Goal: Task Accomplishment & Management: Use online tool/utility

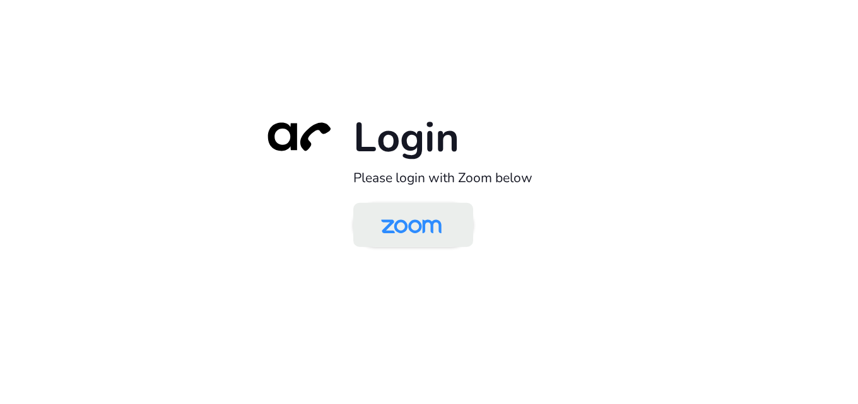
click at [414, 220] on img at bounding box center [411, 226] width 87 height 41
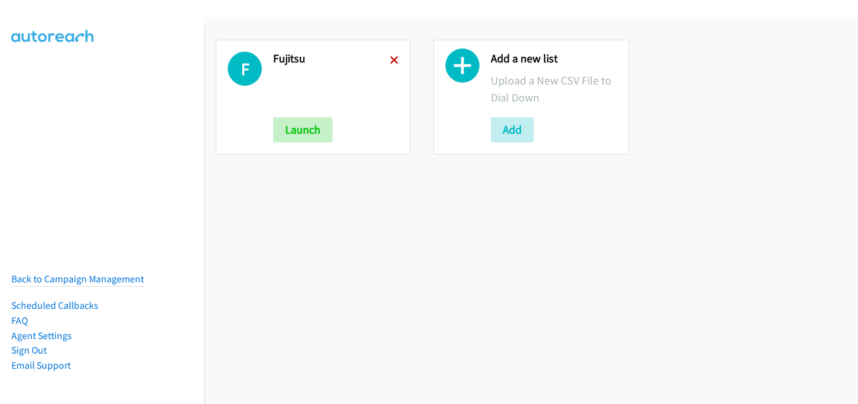
click at [392, 59] on icon at bounding box center [394, 61] width 9 height 9
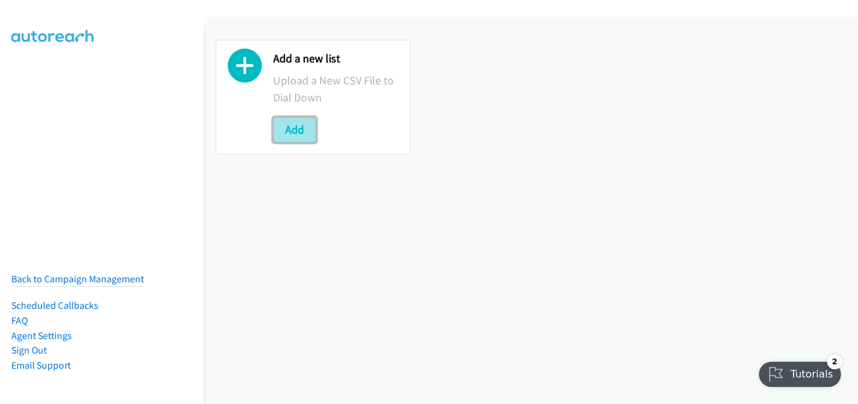
click at [280, 126] on button "Add" at bounding box center [294, 129] width 43 height 25
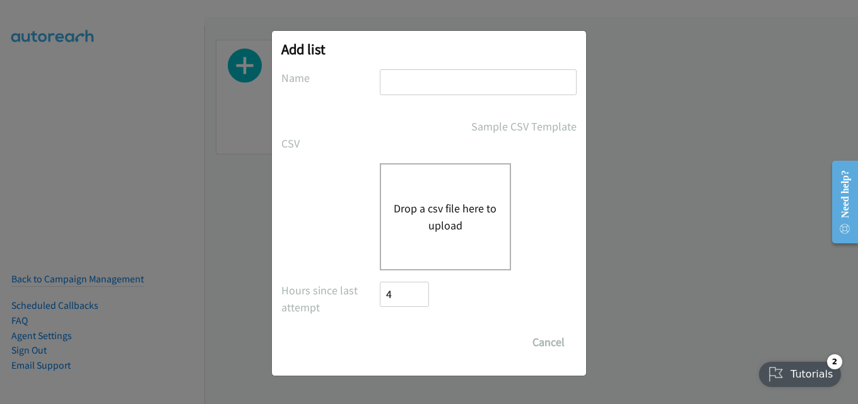
click at [420, 91] on input "text" at bounding box center [478, 82] width 197 height 26
type input "fujitsu"
click at [421, 204] on button "Drop a csv file here to upload" at bounding box center [445, 217] width 103 height 34
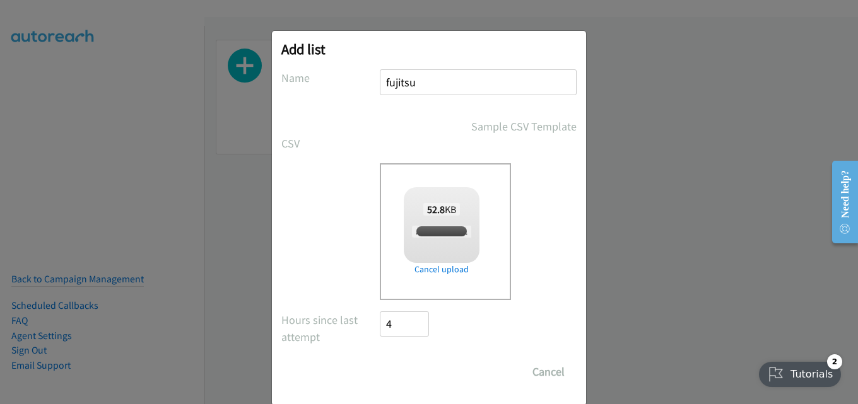
checkbox input "true"
click at [416, 369] on input "Save List" at bounding box center [413, 372] width 66 height 25
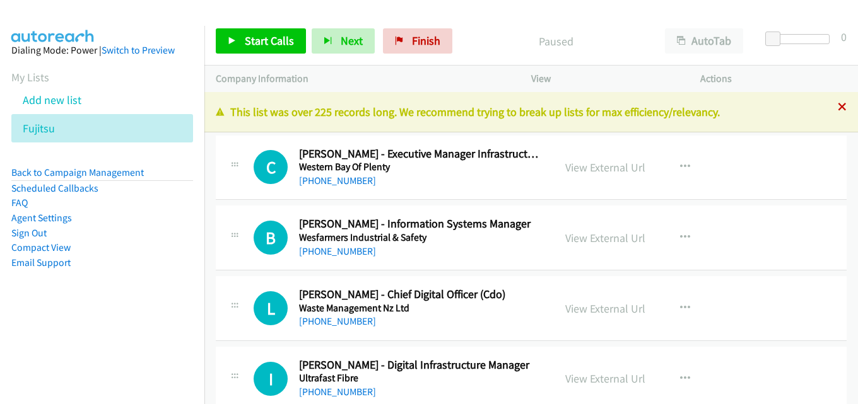
click at [838, 105] on icon at bounding box center [842, 107] width 9 height 9
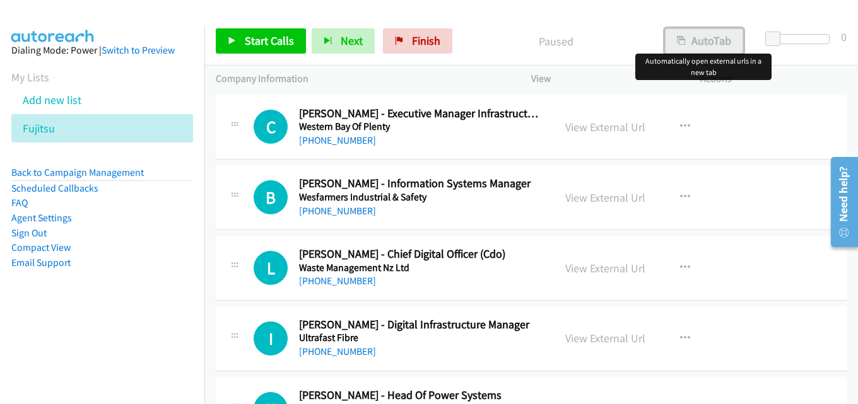
click at [692, 43] on button "AutoTab" at bounding box center [704, 40] width 78 height 25
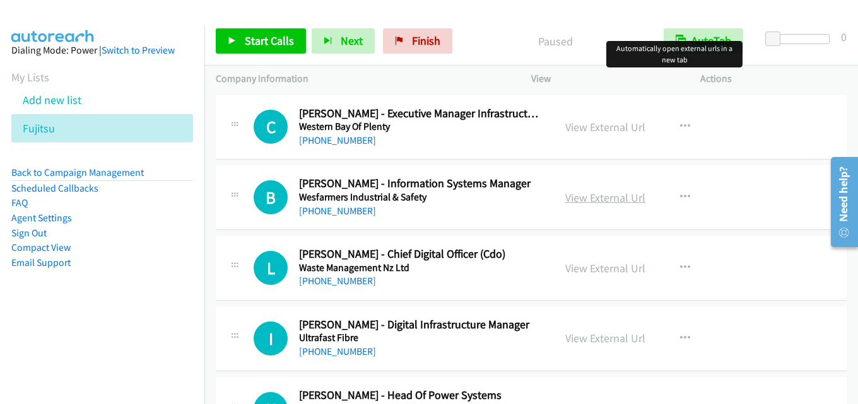
click at [607, 202] on link "View External Url" at bounding box center [605, 198] width 80 height 15
click at [273, 35] on span "Start Calls" at bounding box center [269, 40] width 49 height 15
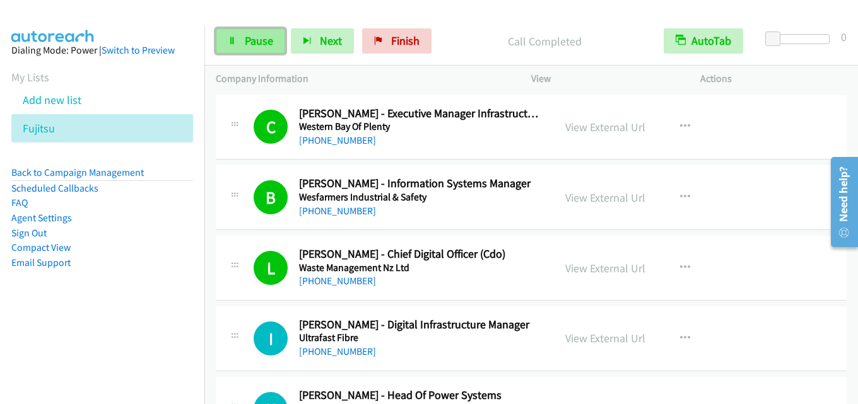
click at [258, 49] on link "Pause" at bounding box center [250, 40] width 69 height 25
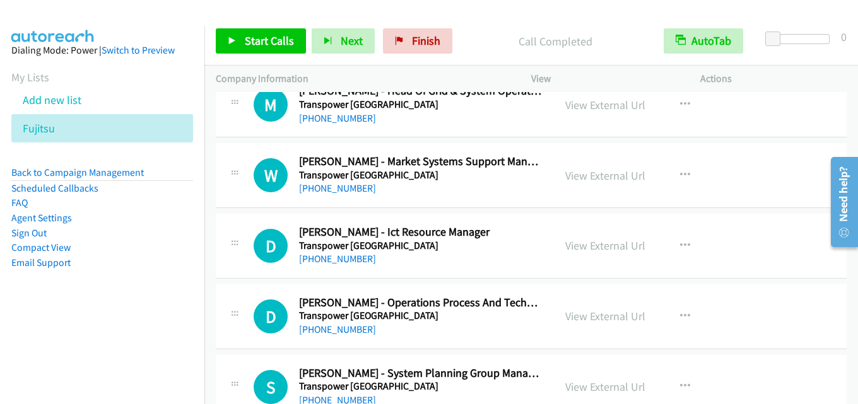
scroll to position [820, 0]
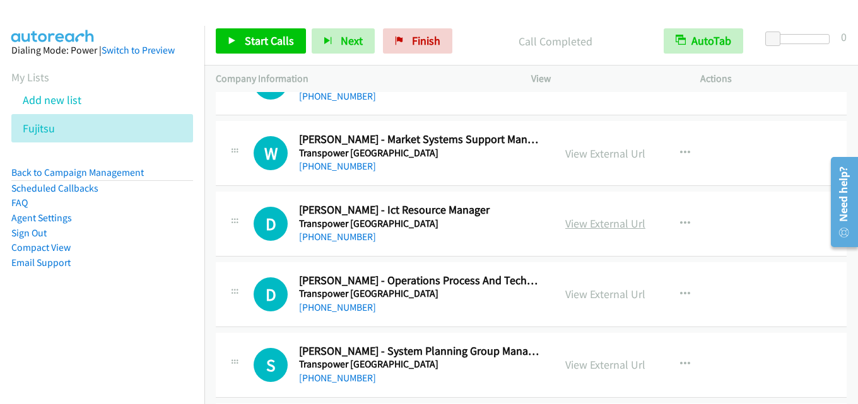
click at [595, 222] on link "View External Url" at bounding box center [605, 223] width 80 height 15
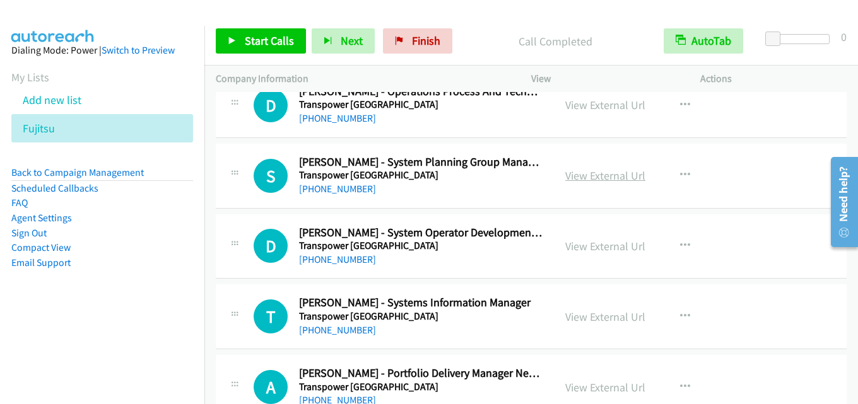
scroll to position [946, 0]
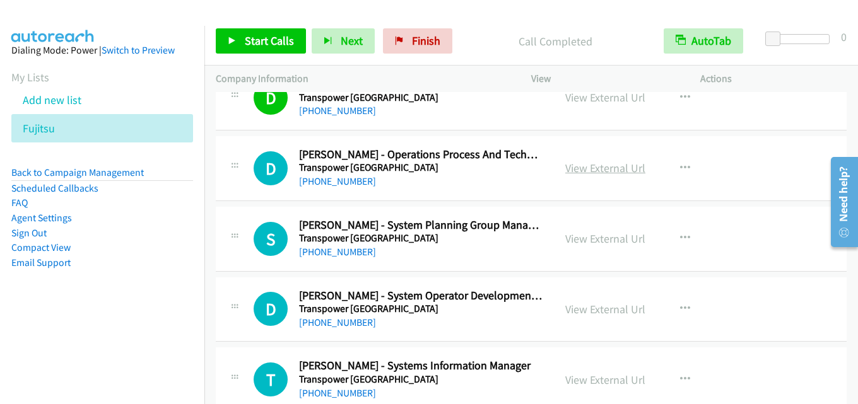
click at [596, 170] on link "View External Url" at bounding box center [605, 168] width 80 height 15
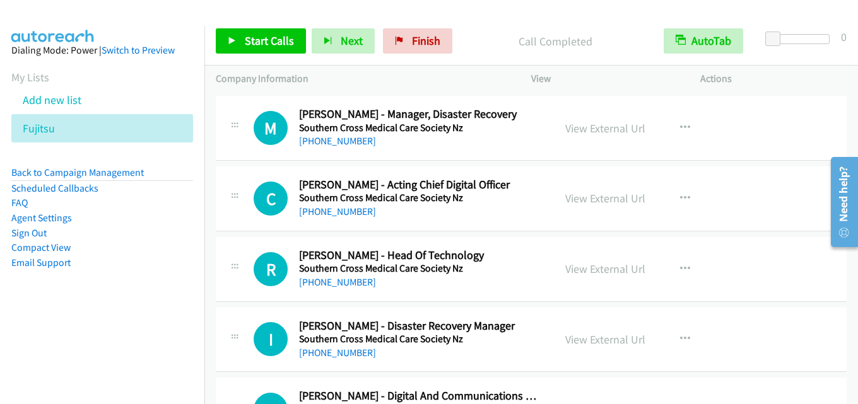
scroll to position [2461, 0]
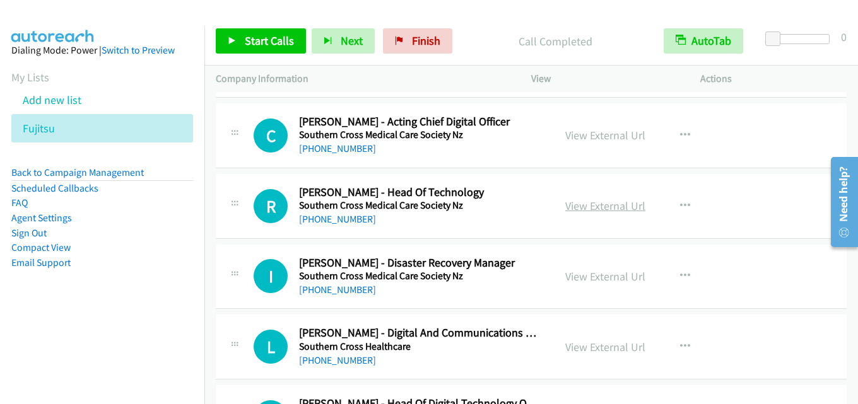
click at [592, 204] on link "View External Url" at bounding box center [605, 206] width 80 height 15
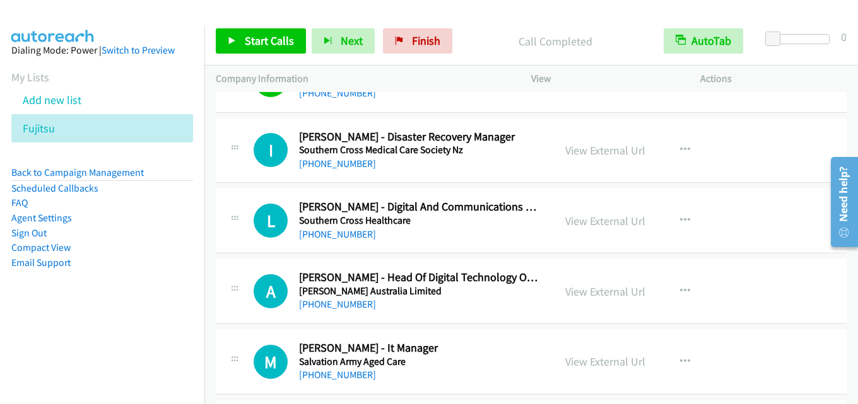
scroll to position [2650, 0]
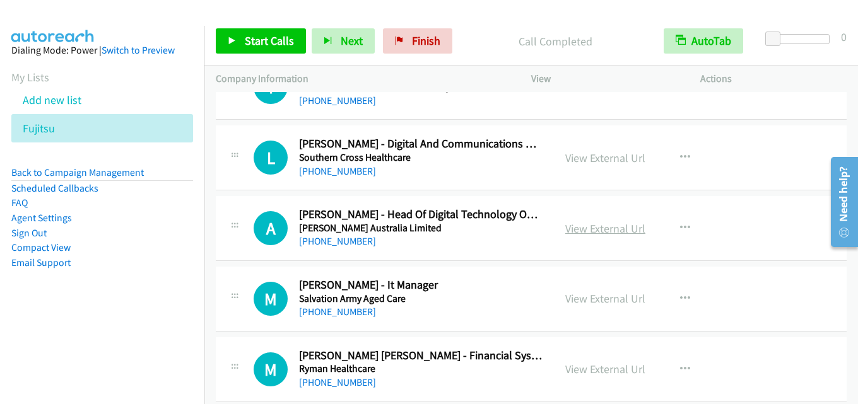
click at [616, 227] on link "View External Url" at bounding box center [605, 228] width 80 height 15
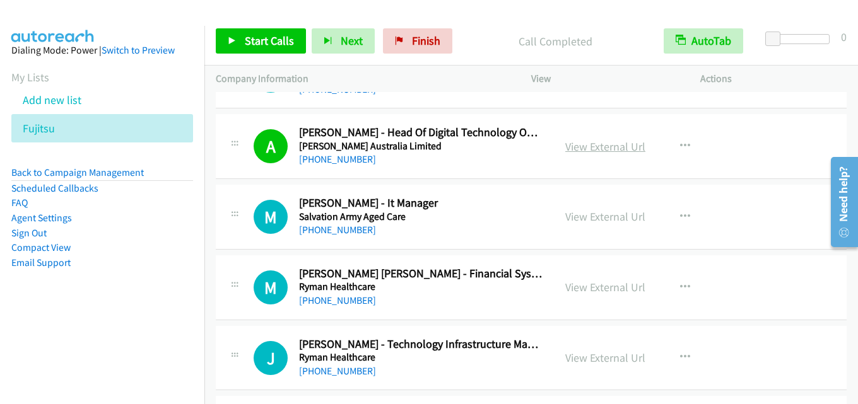
scroll to position [2713, 0]
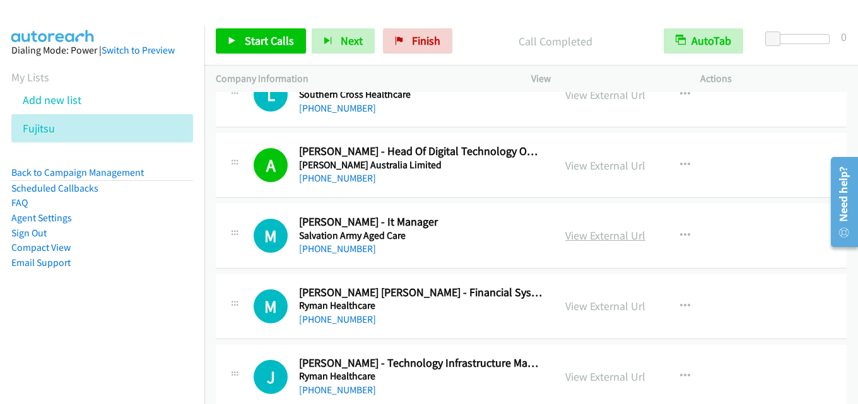
click at [592, 237] on link "View External Url" at bounding box center [605, 235] width 80 height 15
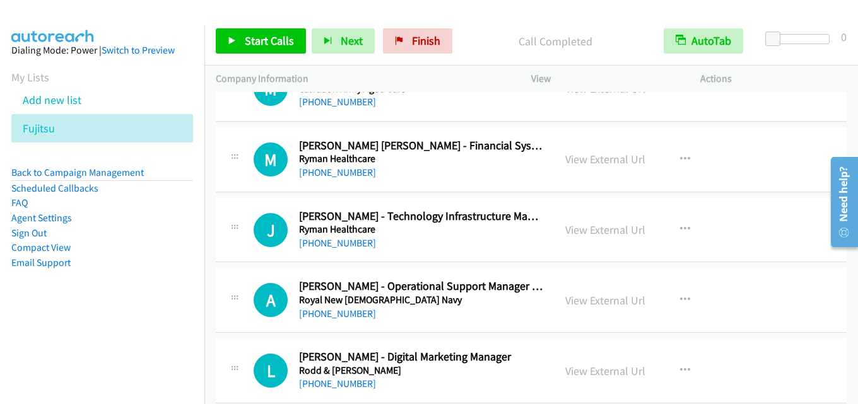
scroll to position [2839, 0]
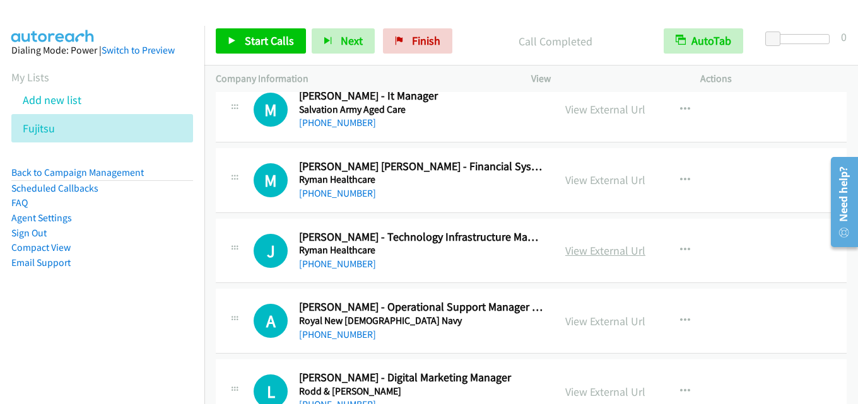
click at [604, 245] on link "View External Url" at bounding box center [605, 251] width 80 height 15
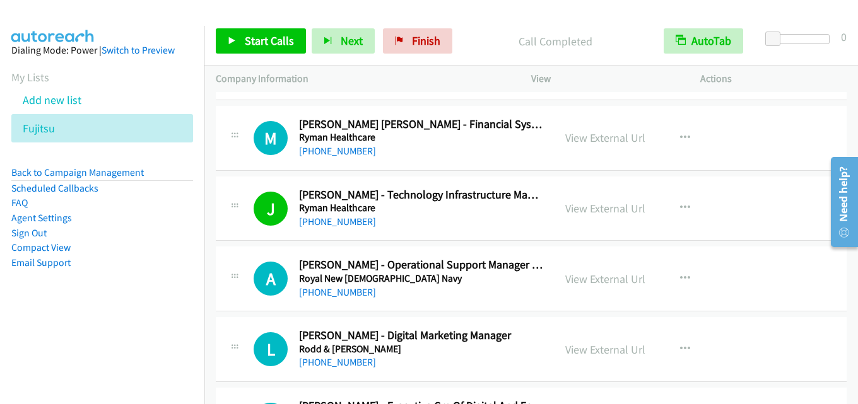
scroll to position [2903, 0]
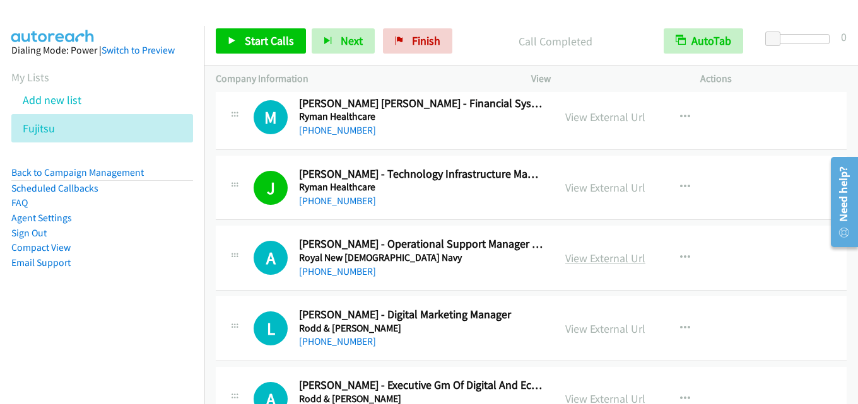
click at [595, 254] on link "View External Url" at bounding box center [605, 258] width 80 height 15
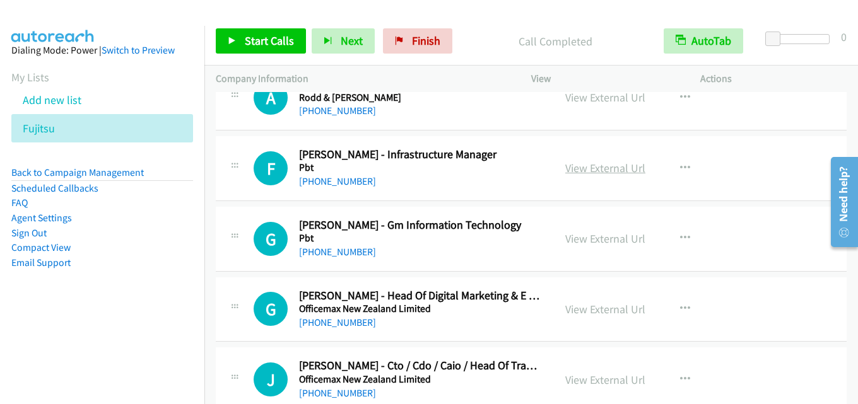
scroll to position [3218, 0]
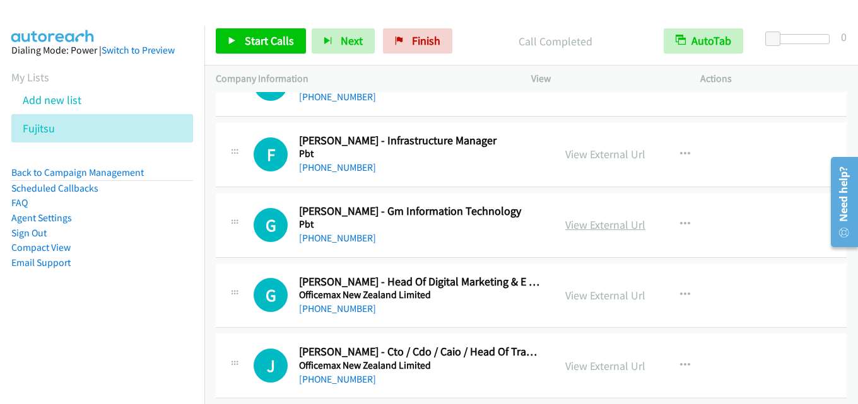
click at [576, 221] on link "View External Url" at bounding box center [605, 225] width 80 height 15
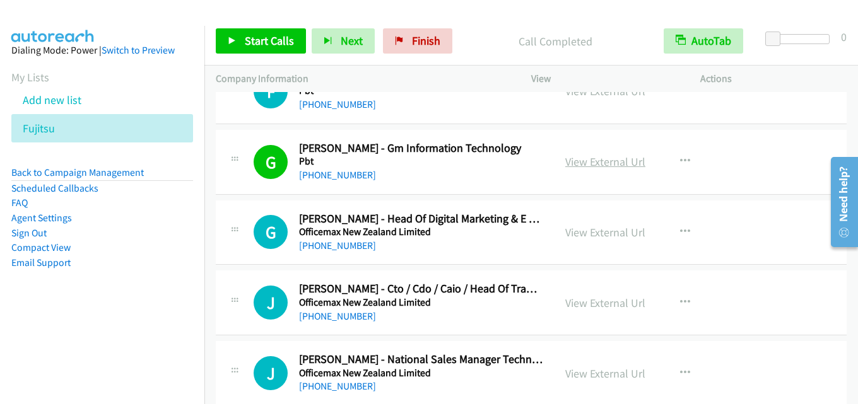
scroll to position [3344, 0]
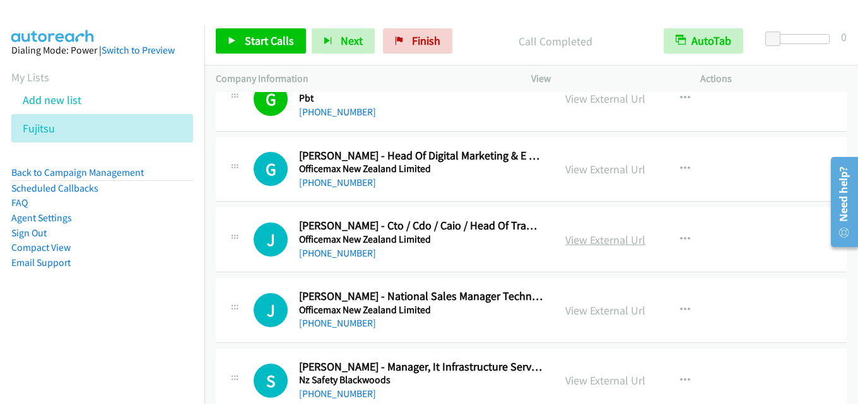
click at [565, 235] on link "View External Url" at bounding box center [605, 240] width 80 height 15
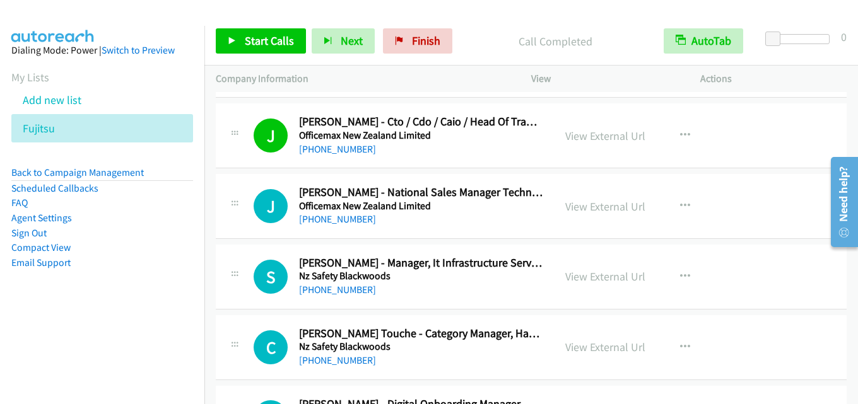
scroll to position [3470, 0]
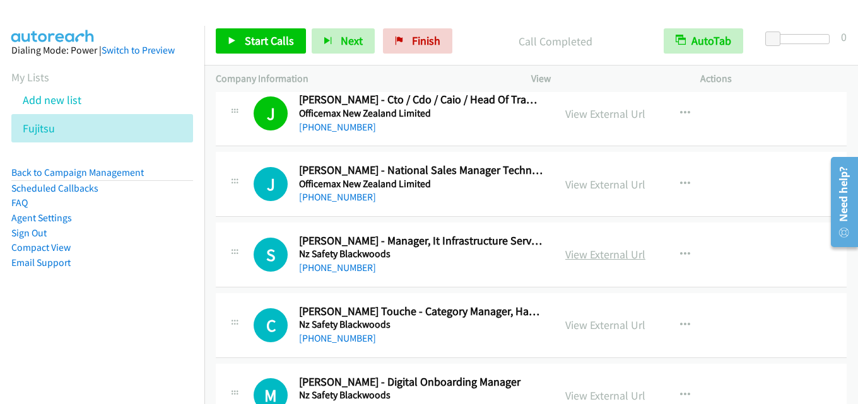
click at [572, 249] on link "View External Url" at bounding box center [605, 254] width 80 height 15
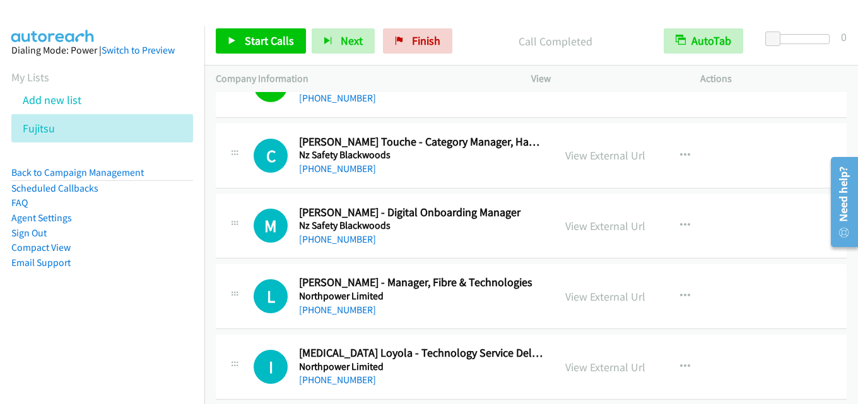
scroll to position [3660, 0]
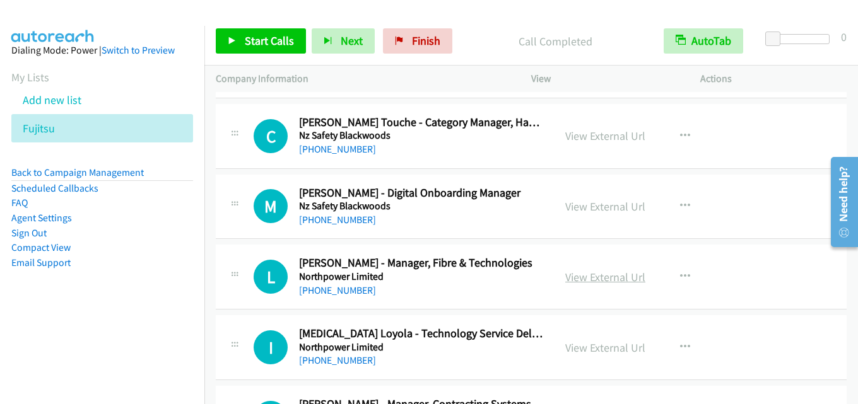
click at [611, 273] on link "View External Url" at bounding box center [605, 277] width 80 height 15
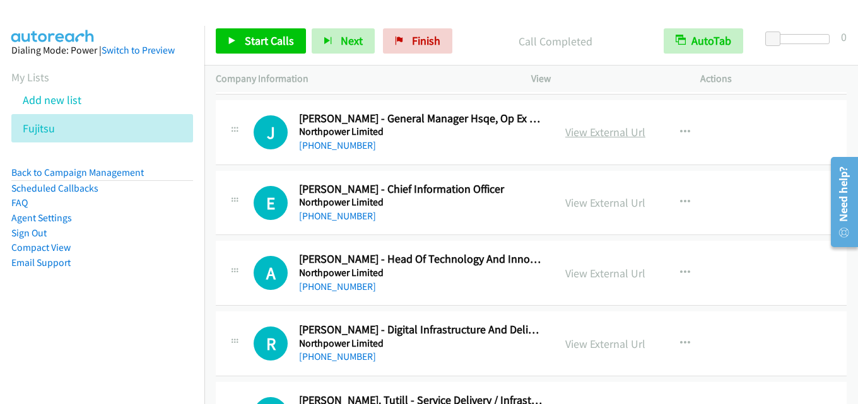
scroll to position [4038, 0]
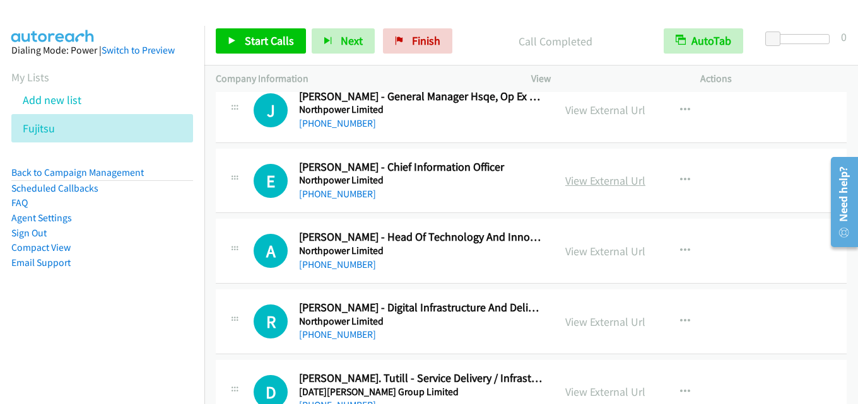
click at [585, 182] on link "View External Url" at bounding box center [605, 181] width 80 height 15
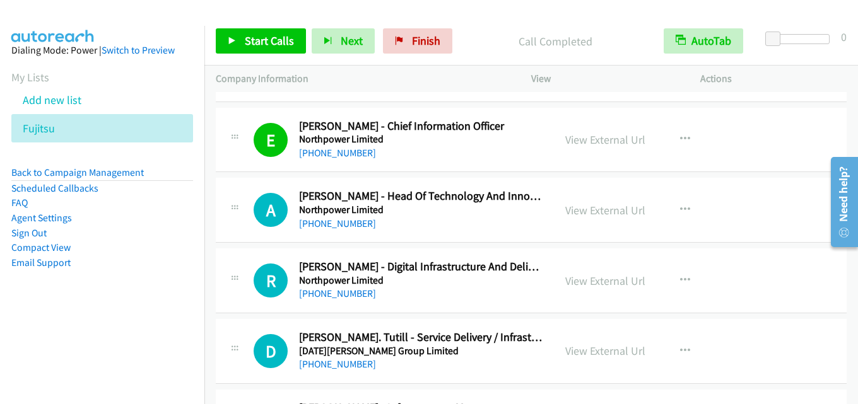
scroll to position [4101, 0]
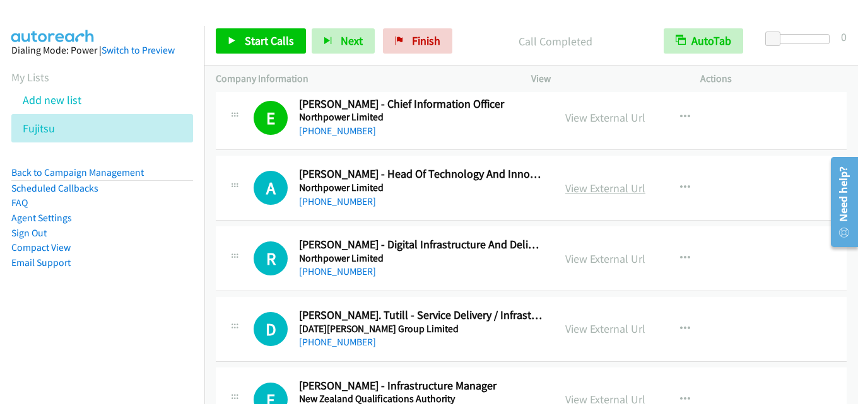
click at [606, 192] on link "View External Url" at bounding box center [605, 188] width 80 height 15
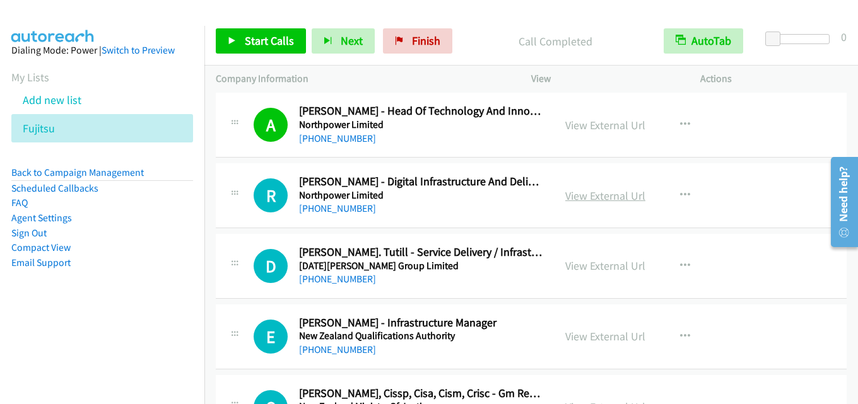
click at [601, 194] on link "View External Url" at bounding box center [605, 196] width 80 height 15
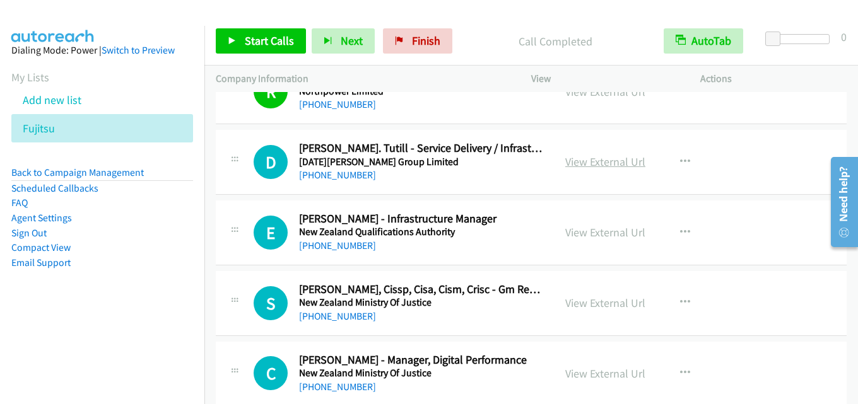
scroll to position [4291, 0]
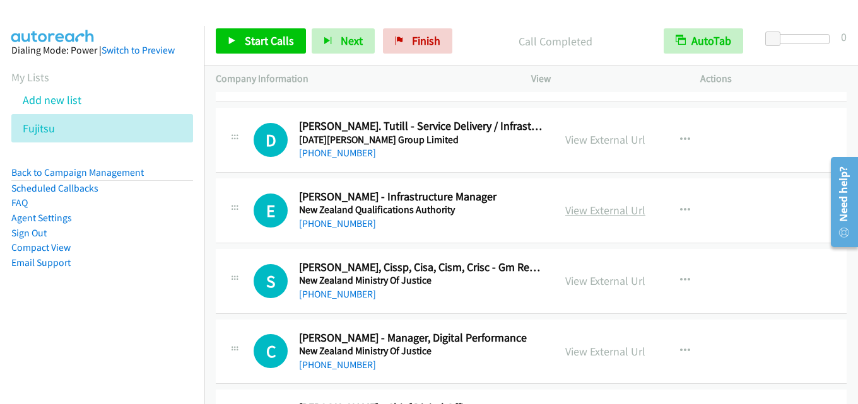
click at [591, 207] on link "View External Url" at bounding box center [605, 210] width 80 height 15
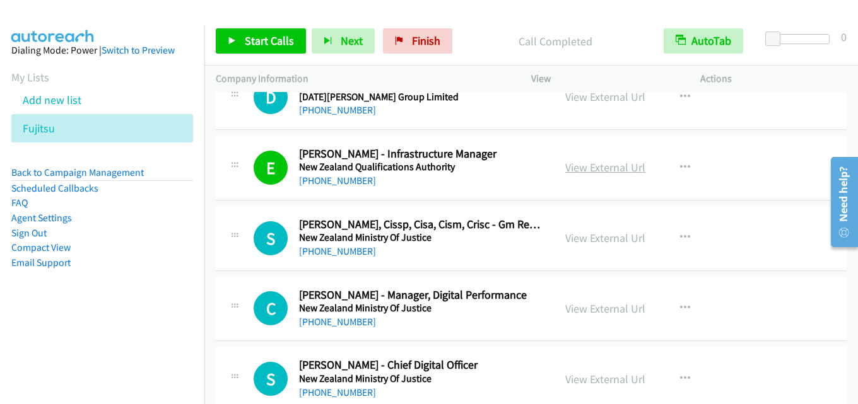
scroll to position [4354, 0]
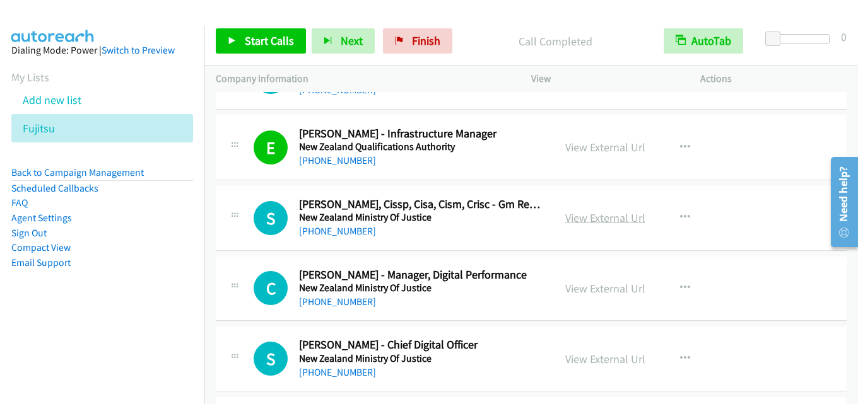
click at [580, 218] on link "View External Url" at bounding box center [605, 218] width 80 height 15
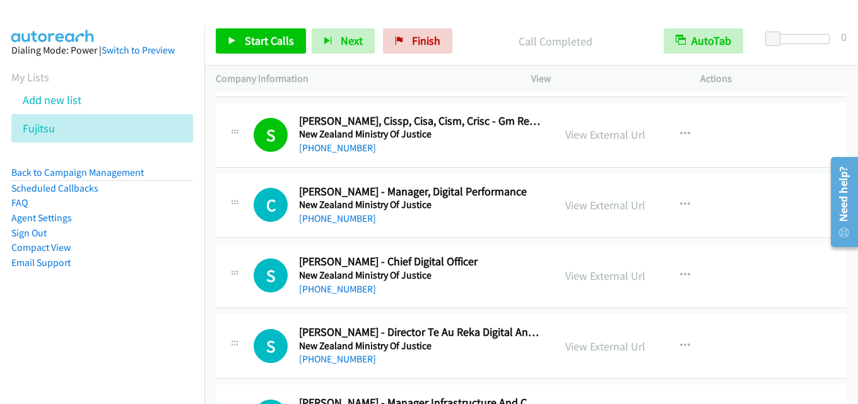
scroll to position [4417, 0]
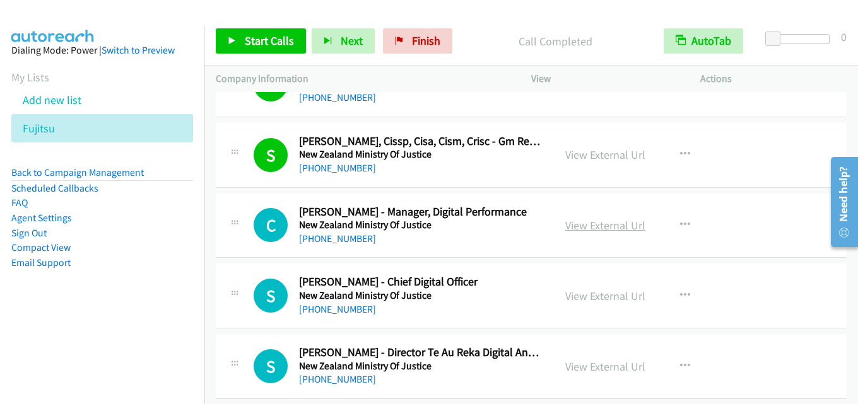
click at [579, 223] on link "View External Url" at bounding box center [605, 225] width 80 height 15
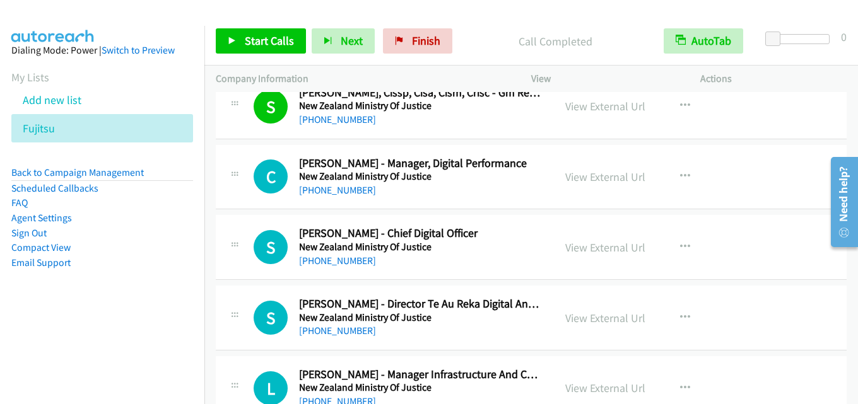
scroll to position [4480, 0]
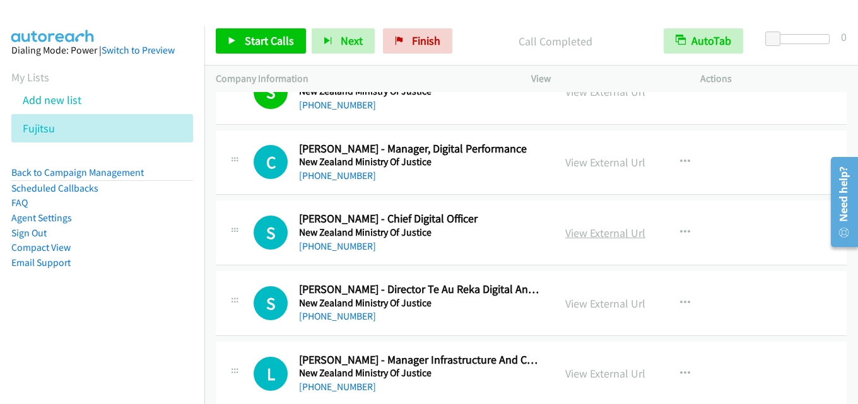
click at [587, 231] on link "View External Url" at bounding box center [605, 233] width 80 height 15
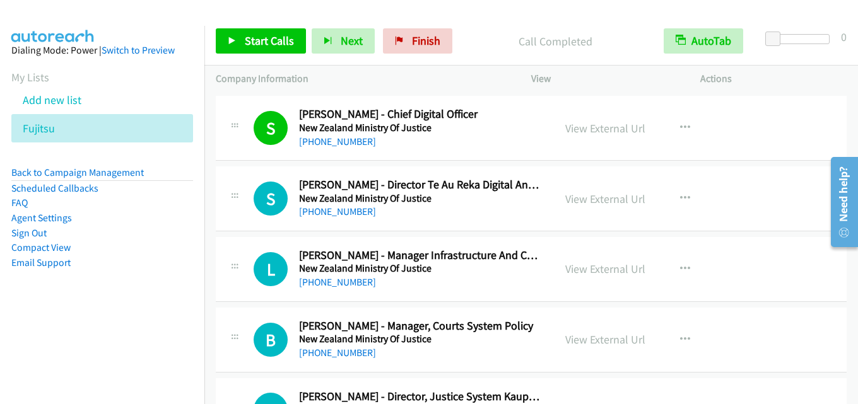
scroll to position [4606, 0]
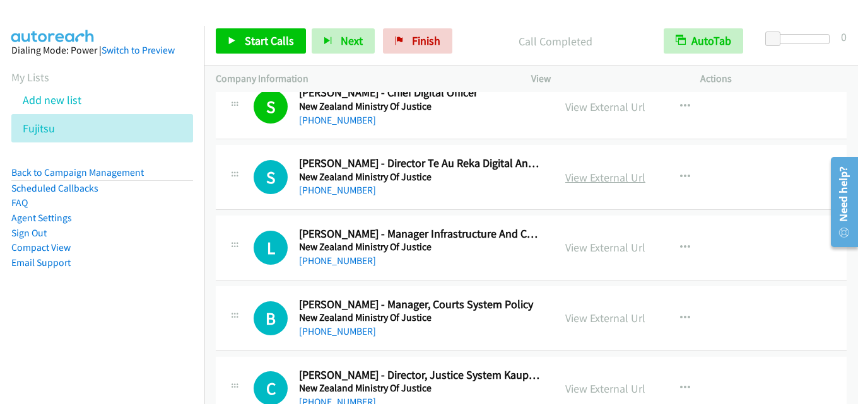
click at [593, 179] on link "View External Url" at bounding box center [605, 177] width 80 height 15
click at [581, 247] on link "View External Url" at bounding box center [605, 247] width 80 height 15
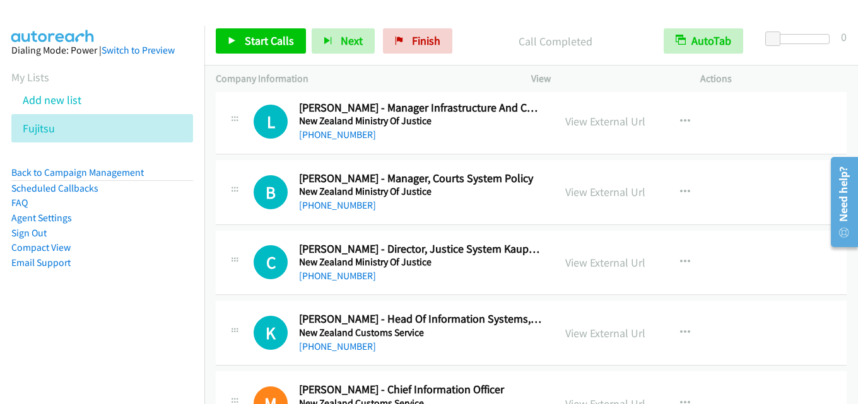
scroll to position [4796, 0]
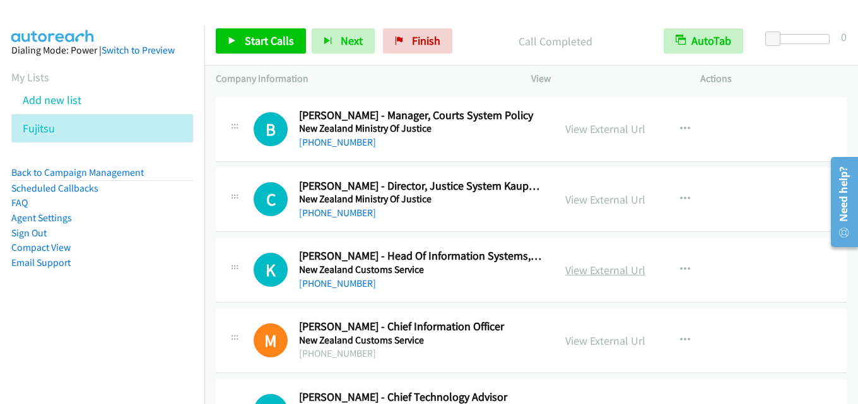
click at [595, 266] on link "View External Url" at bounding box center [605, 270] width 80 height 15
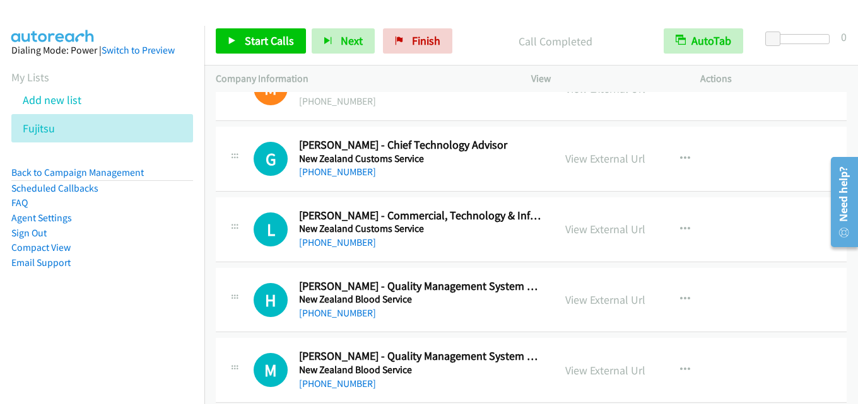
scroll to position [4985, 0]
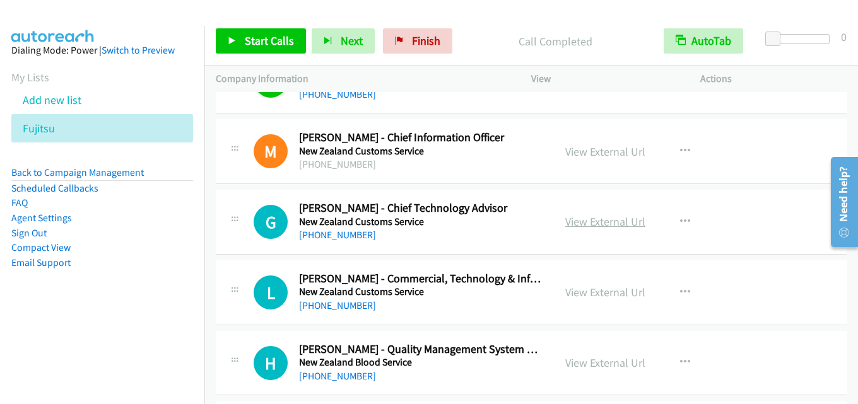
click at [574, 219] on link "View External Url" at bounding box center [605, 222] width 80 height 15
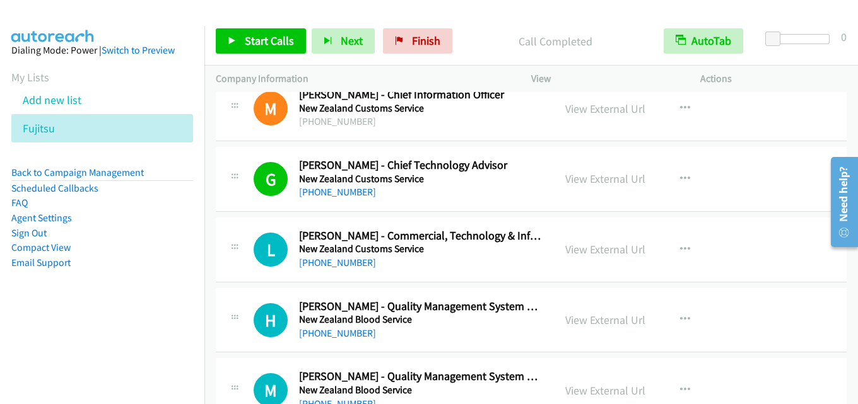
scroll to position [5048, 0]
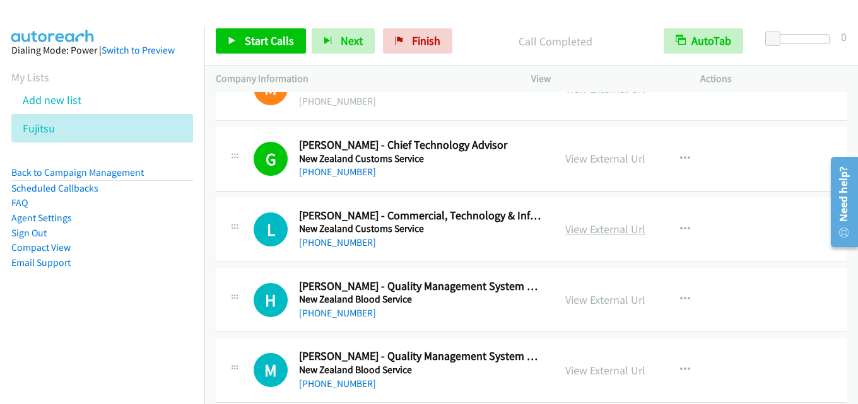
click at [586, 230] on link "View External Url" at bounding box center [605, 229] width 80 height 15
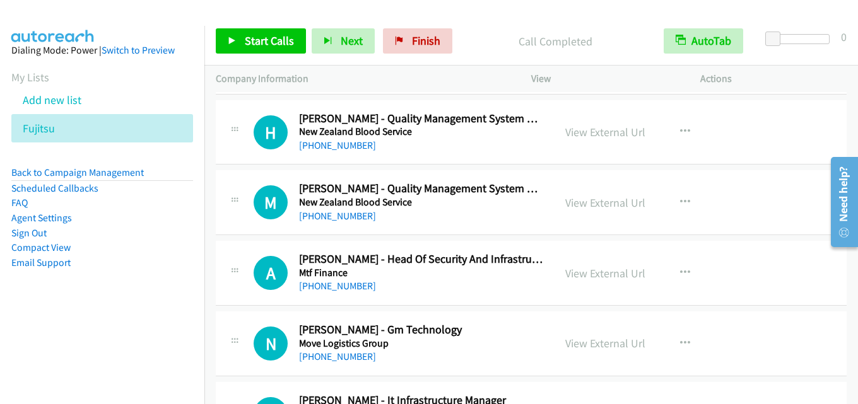
scroll to position [5237, 0]
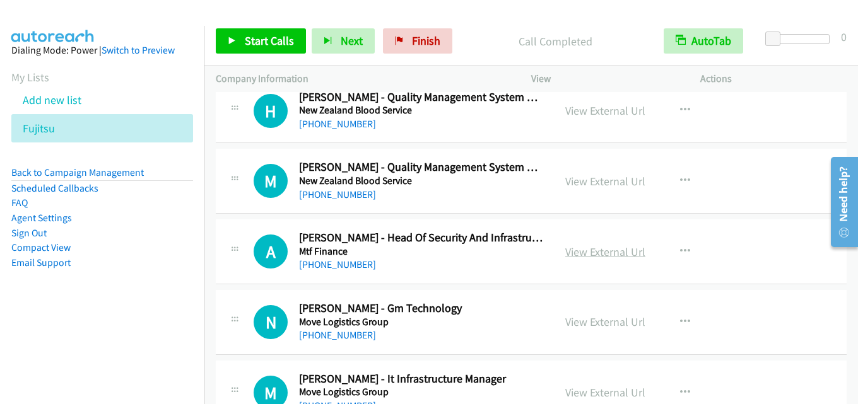
click at [585, 251] on link "View External Url" at bounding box center [605, 252] width 80 height 15
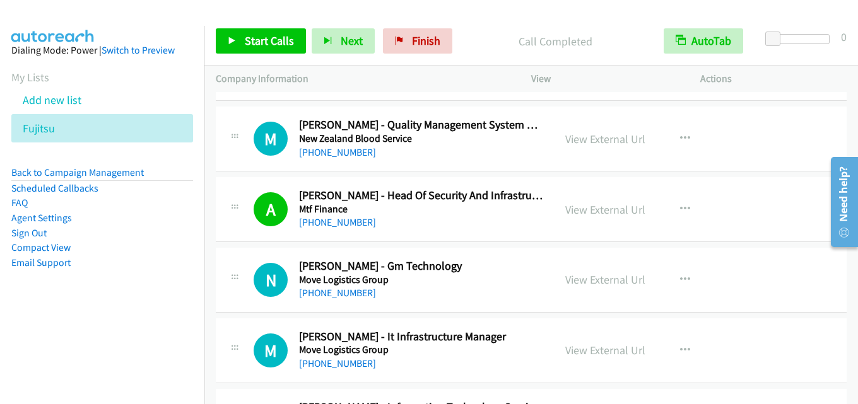
scroll to position [5300, 0]
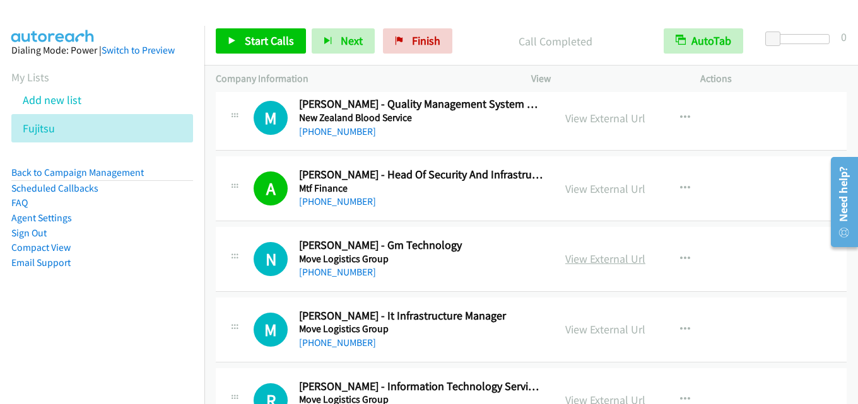
click at [601, 260] on link "View External Url" at bounding box center [605, 259] width 80 height 15
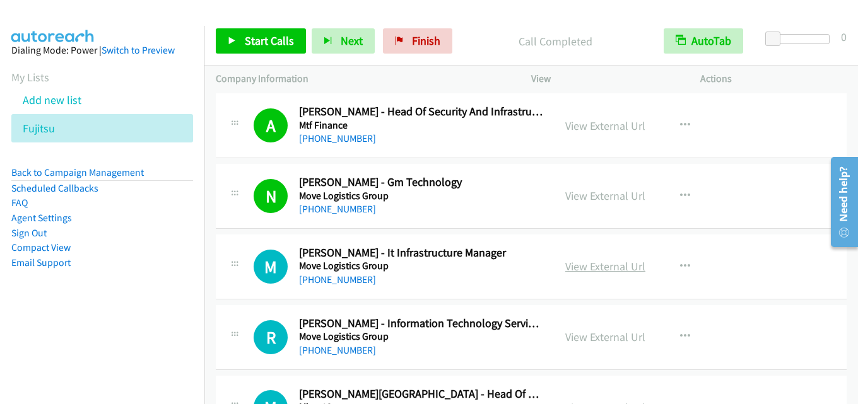
click at [623, 264] on link "View External Url" at bounding box center [605, 266] width 80 height 15
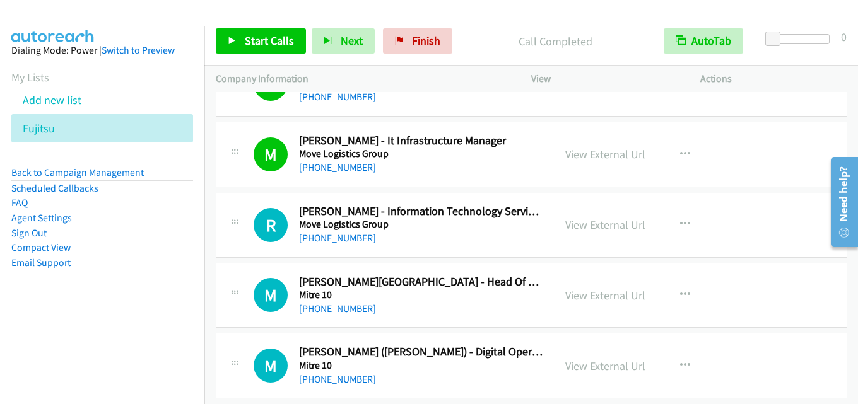
scroll to position [5490, 0]
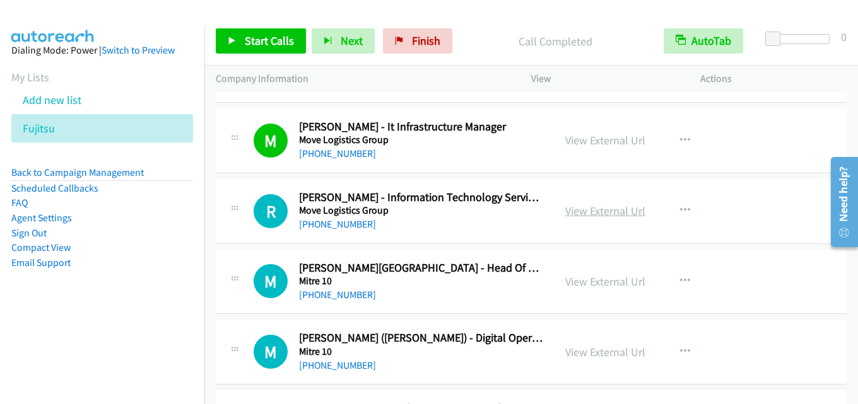
click at [593, 211] on link "View External Url" at bounding box center [605, 211] width 80 height 15
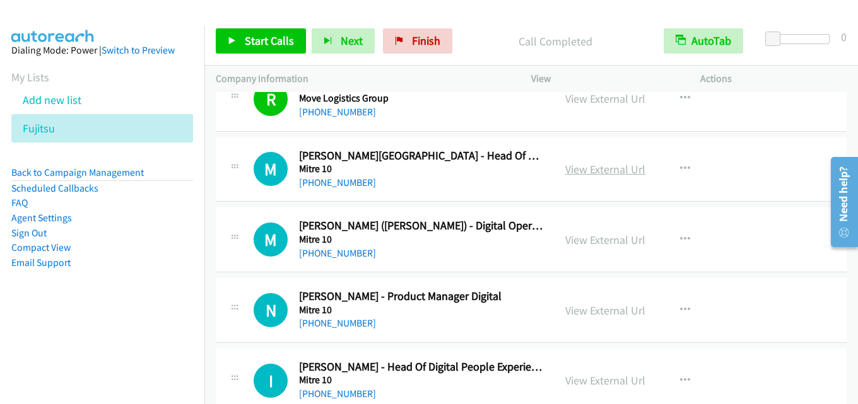
scroll to position [5616, 0]
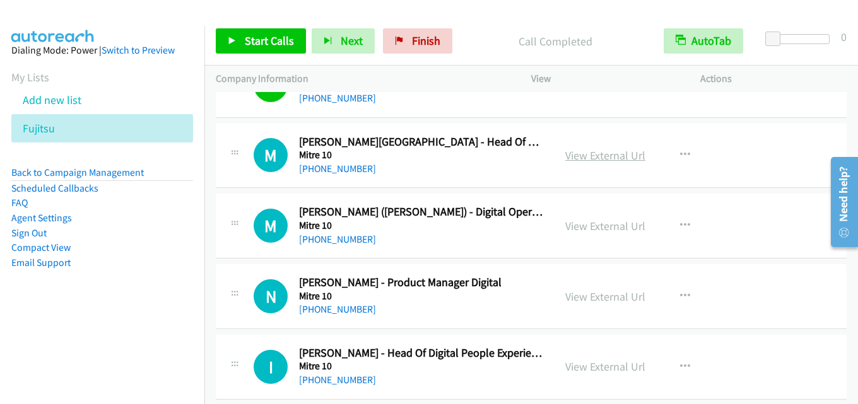
click at [591, 158] on link "View External Url" at bounding box center [605, 155] width 80 height 15
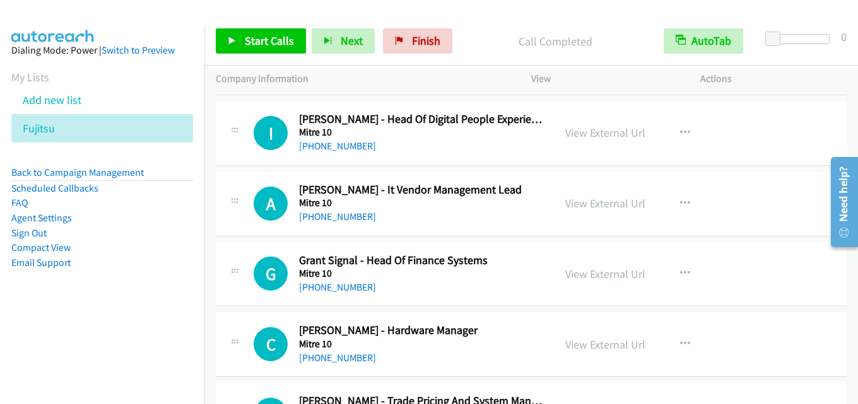
scroll to position [5868, 0]
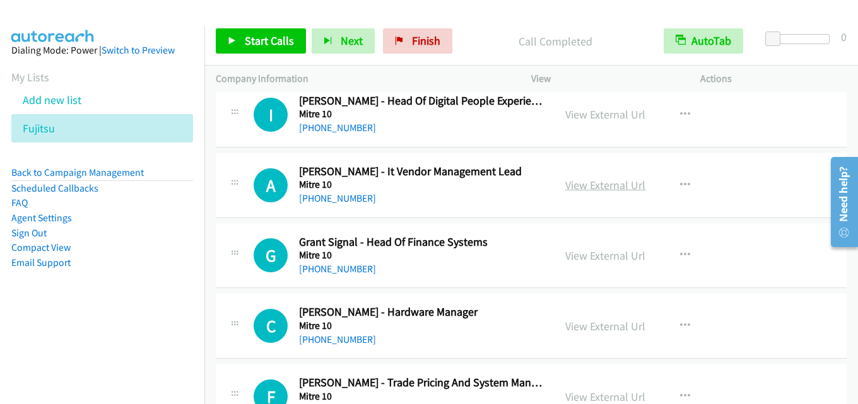
click at [606, 180] on link "View External Url" at bounding box center [605, 185] width 80 height 15
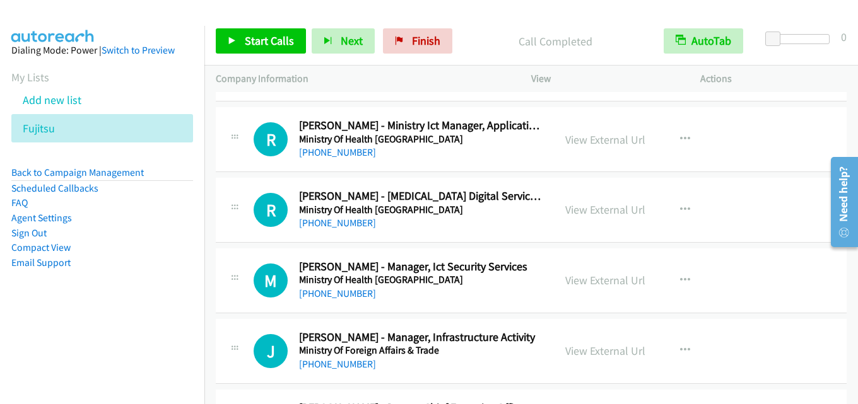
scroll to position [6499, 0]
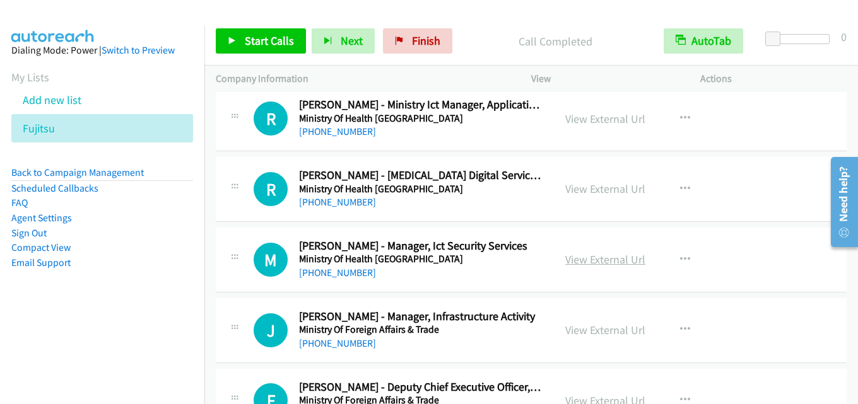
click at [594, 259] on link "View External Url" at bounding box center [605, 259] width 80 height 15
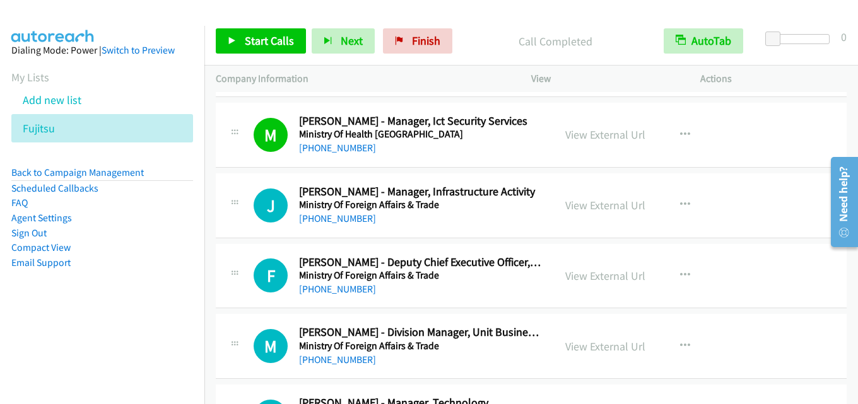
scroll to position [6625, 0]
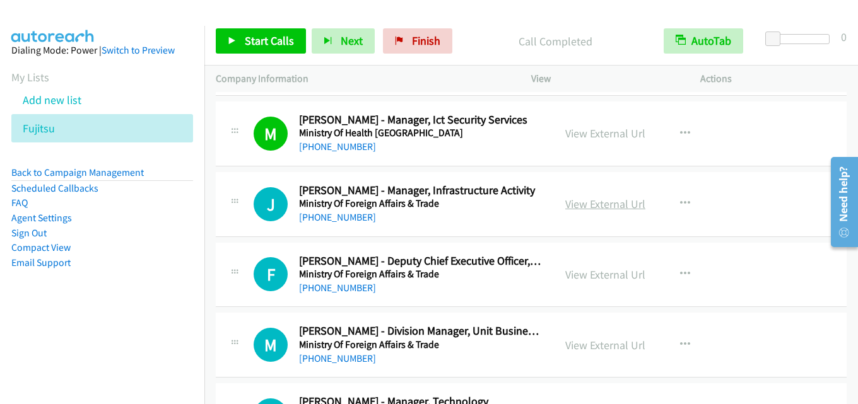
click at [587, 202] on link "View External Url" at bounding box center [605, 204] width 80 height 15
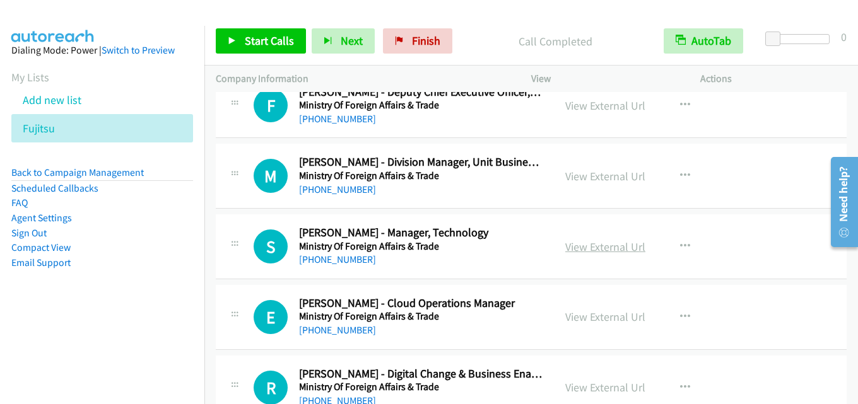
scroll to position [6815, 0]
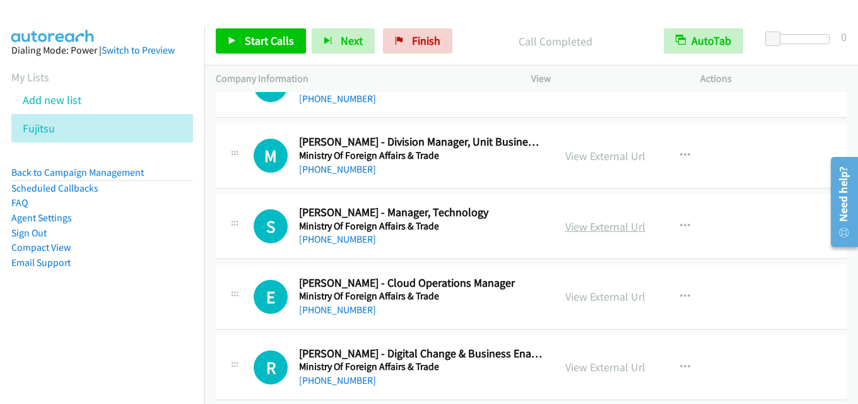
click at [606, 228] on link "View External Url" at bounding box center [605, 227] width 80 height 15
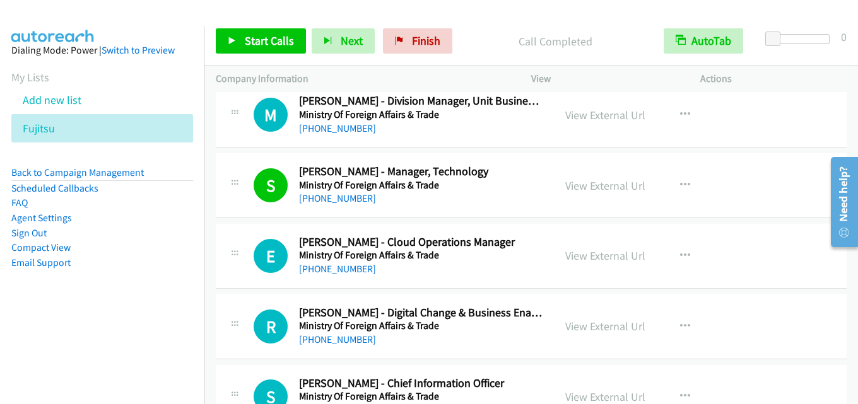
scroll to position [6878, 0]
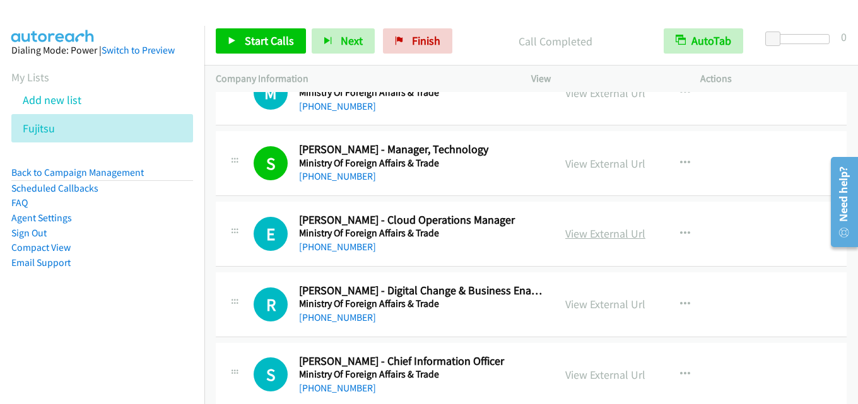
click at [613, 233] on link "View External Url" at bounding box center [605, 234] width 80 height 15
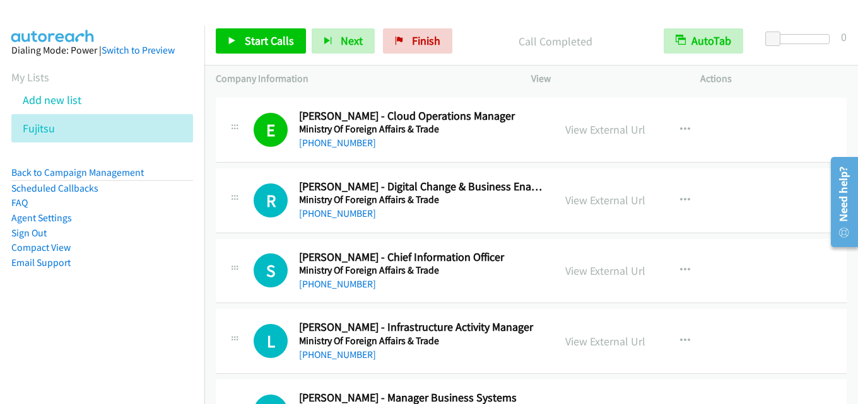
scroll to position [7004, 0]
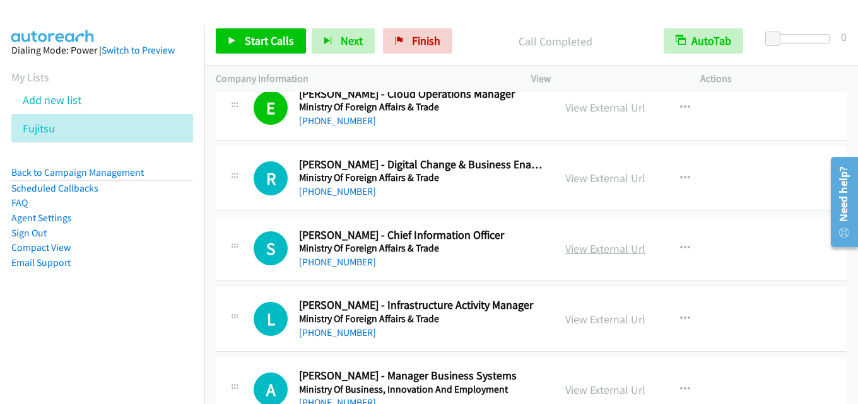
click at [589, 242] on link "View External Url" at bounding box center [605, 249] width 80 height 15
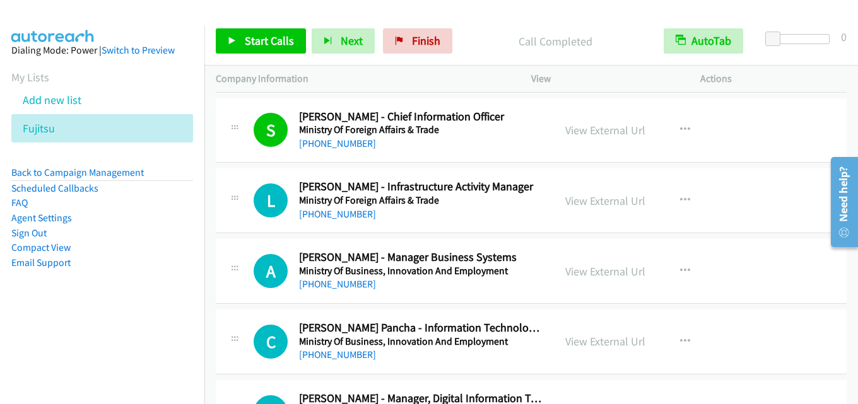
scroll to position [7193, 0]
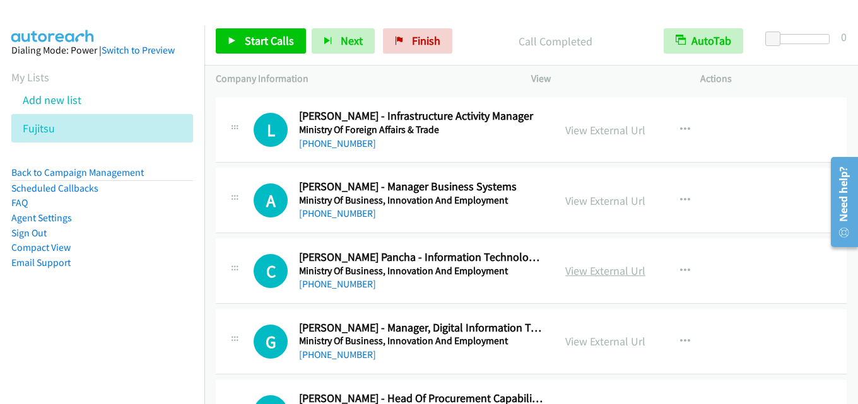
click at [580, 270] on link "View External Url" at bounding box center [605, 271] width 80 height 15
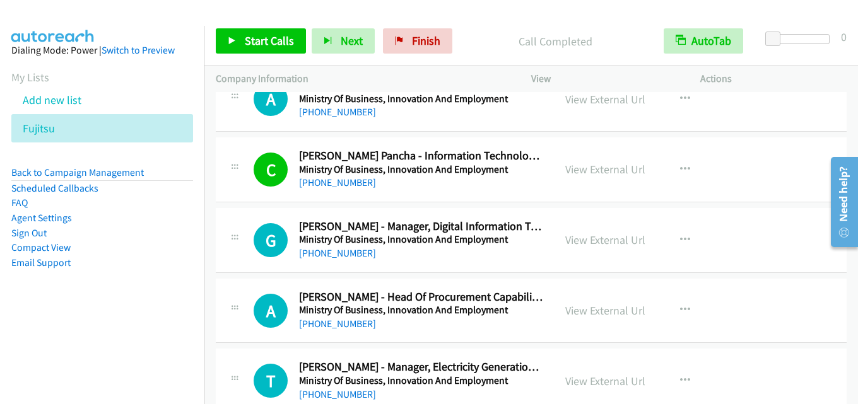
scroll to position [7320, 0]
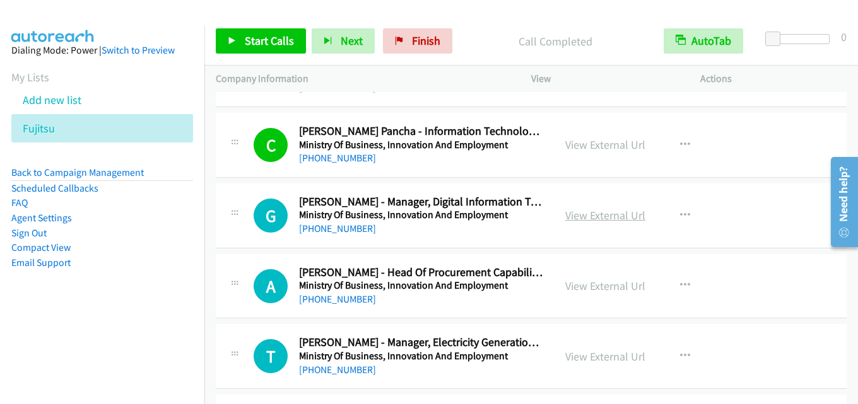
click at [609, 216] on link "View External Url" at bounding box center [605, 215] width 80 height 15
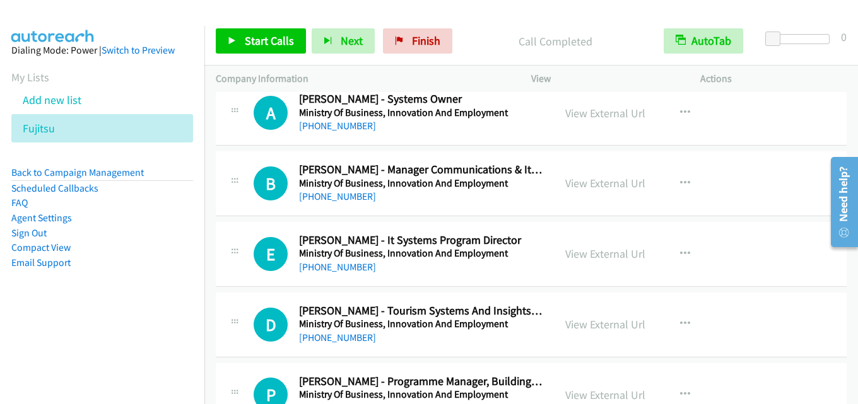
scroll to position [7635, 0]
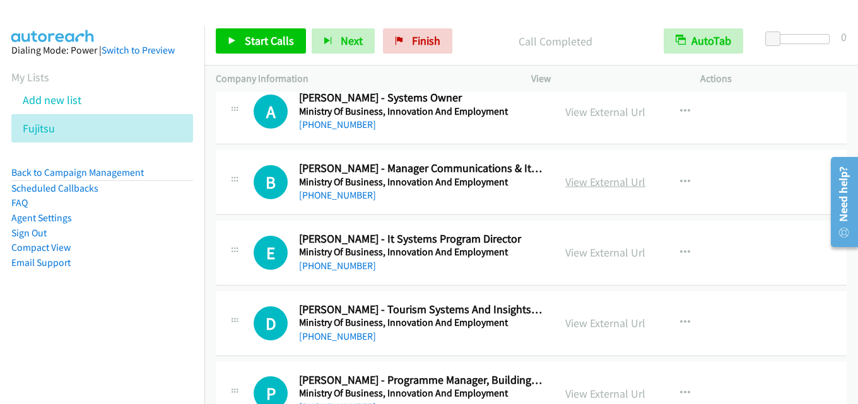
click at [608, 186] on link "View External Url" at bounding box center [605, 182] width 80 height 15
click at [591, 250] on link "View External Url" at bounding box center [605, 252] width 80 height 15
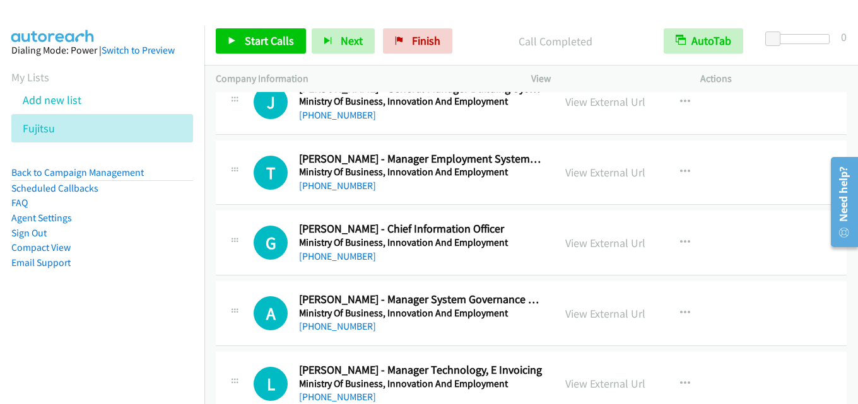
scroll to position [8582, 0]
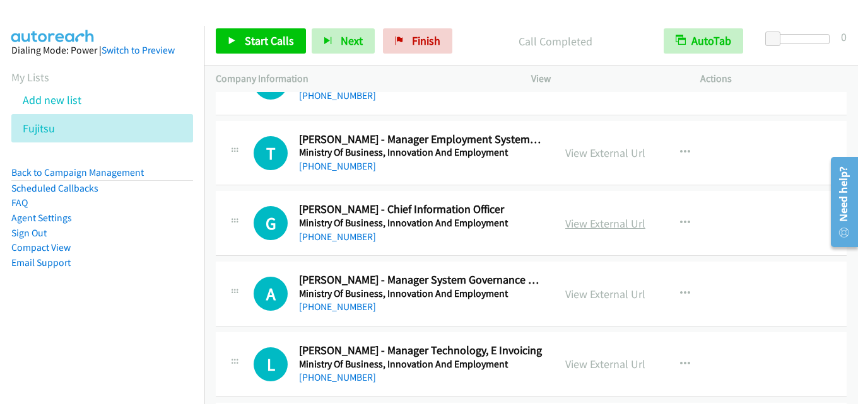
click at [595, 221] on link "View External Url" at bounding box center [605, 223] width 80 height 15
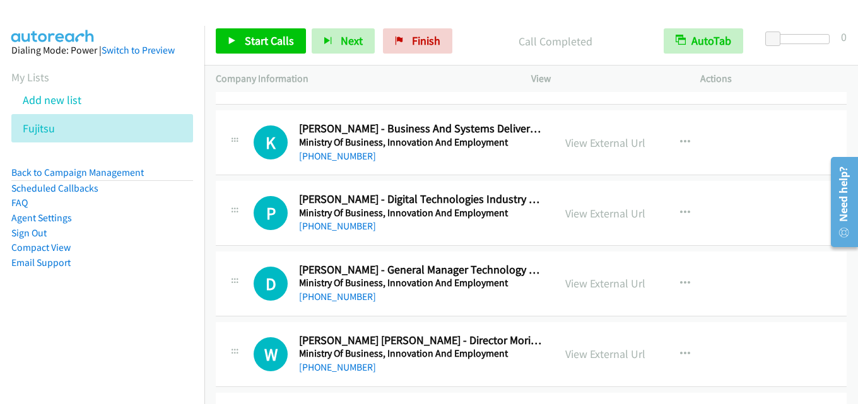
scroll to position [9086, 0]
click at [584, 281] on link "View External Url" at bounding box center [605, 283] width 80 height 15
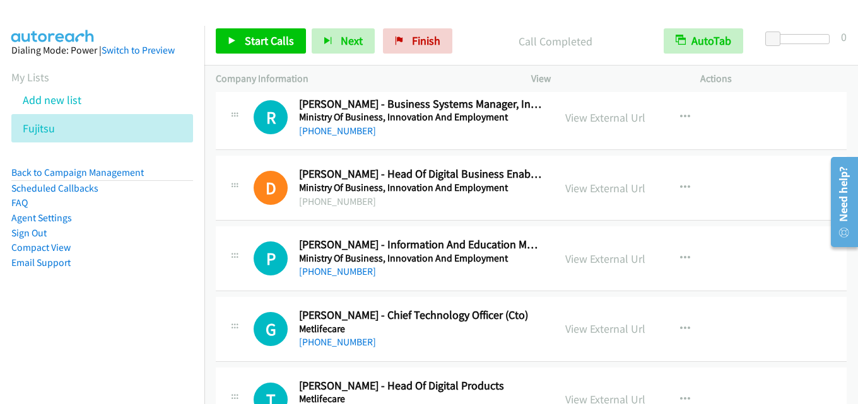
scroll to position [9465, 0]
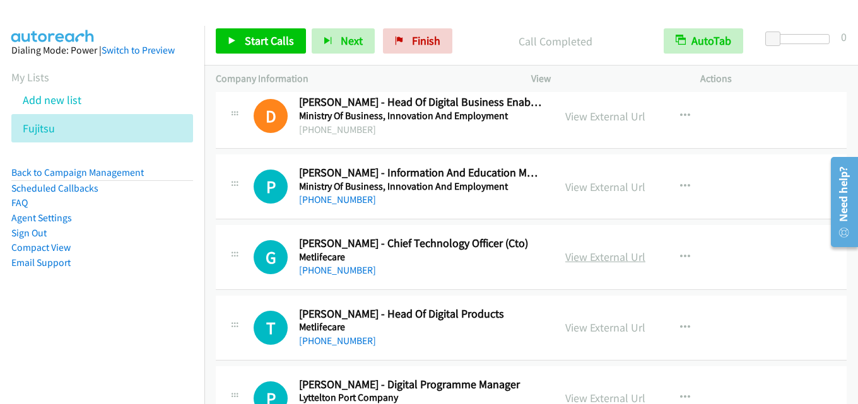
click at [582, 259] on link "View External Url" at bounding box center [605, 257] width 80 height 15
click at [581, 326] on link "View External Url" at bounding box center [605, 328] width 80 height 15
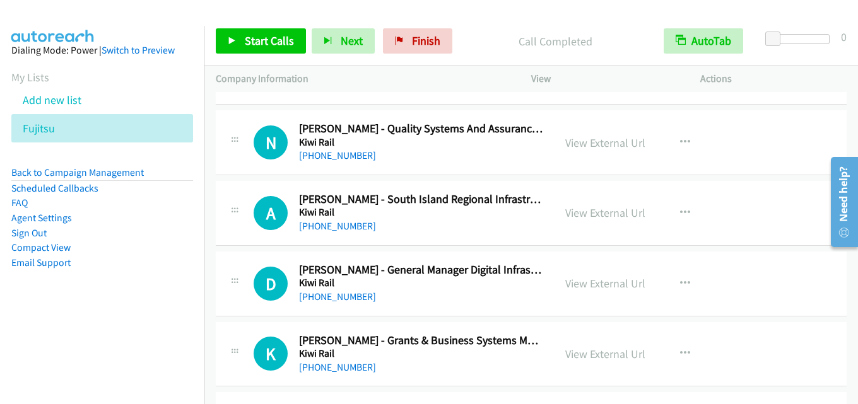
scroll to position [10348, 0]
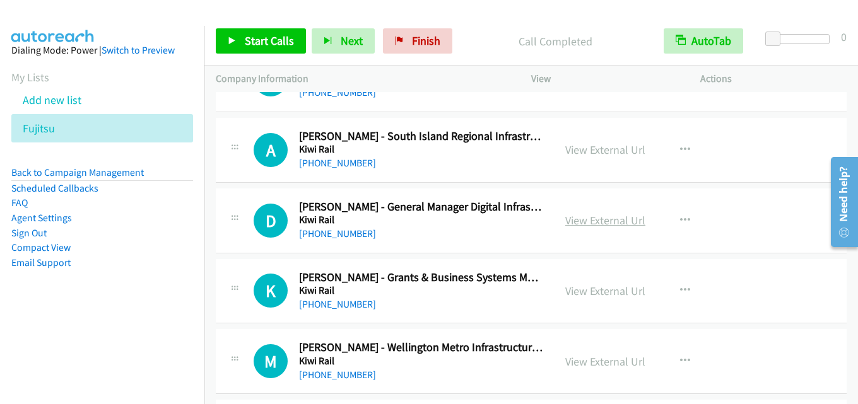
click at [615, 222] on link "View External Url" at bounding box center [605, 220] width 80 height 15
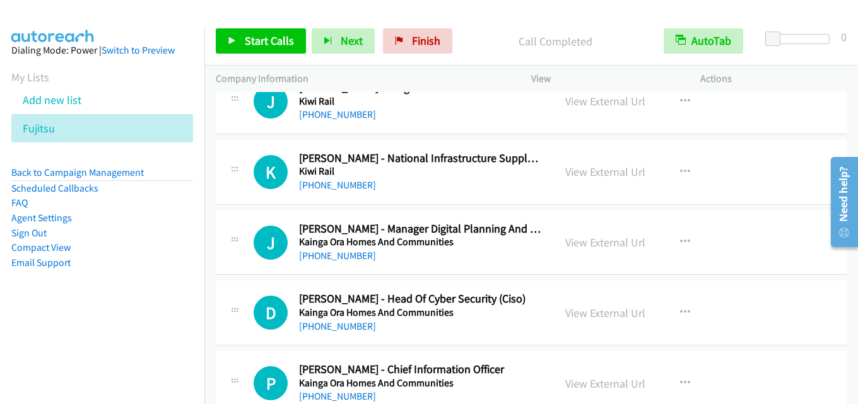
scroll to position [10790, 0]
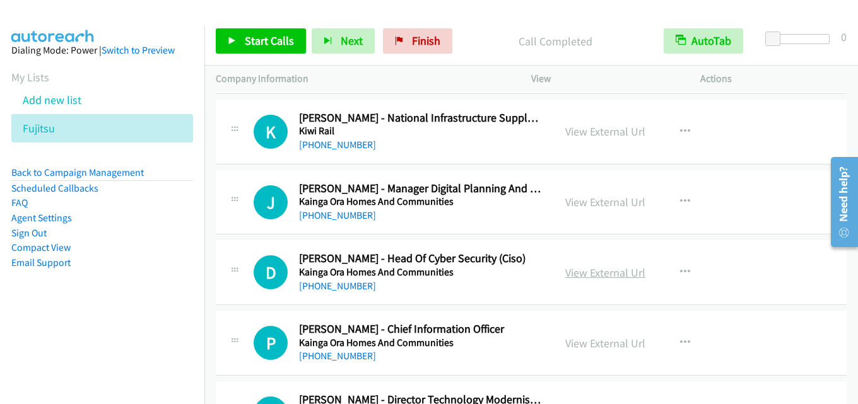
click at [613, 276] on link "View External Url" at bounding box center [605, 273] width 80 height 15
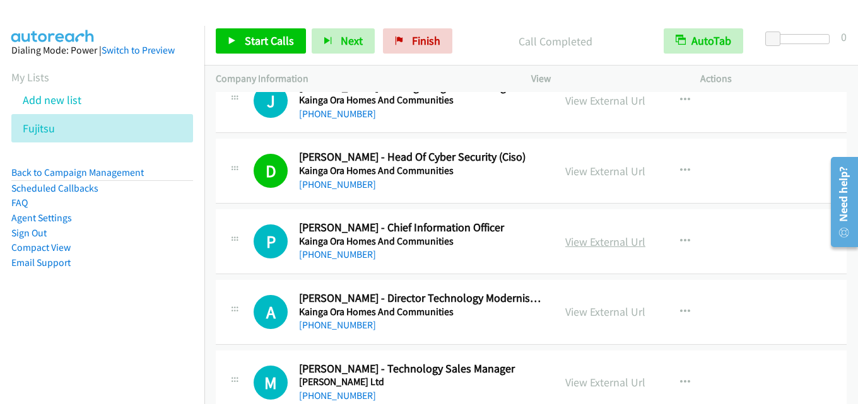
scroll to position [10916, 0]
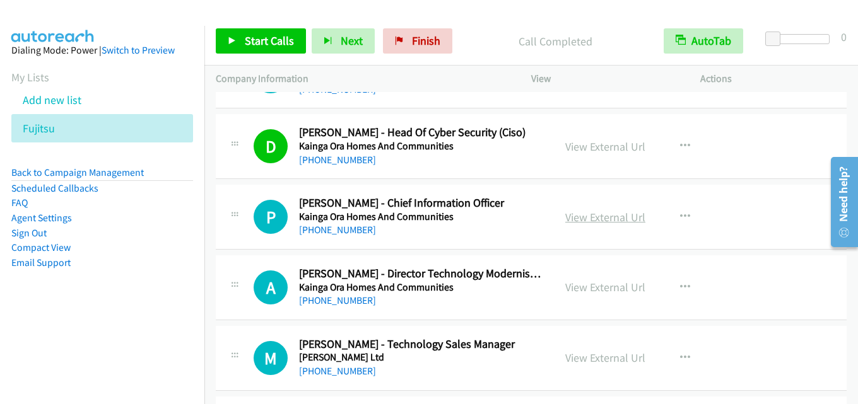
click at [608, 215] on link "View External Url" at bounding box center [605, 217] width 80 height 15
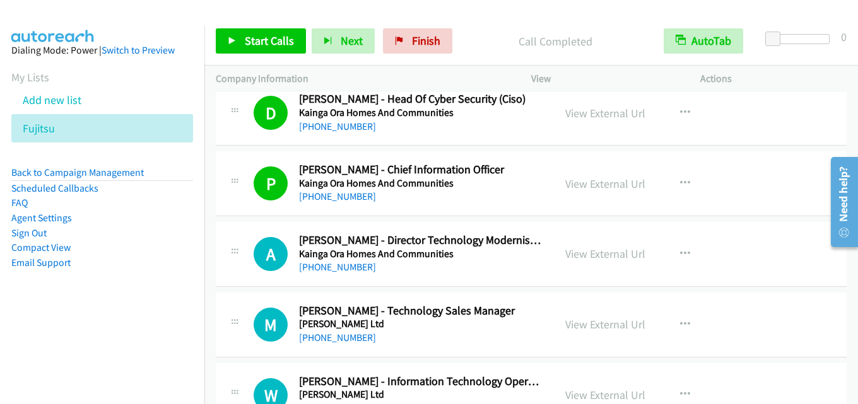
scroll to position [10979, 0]
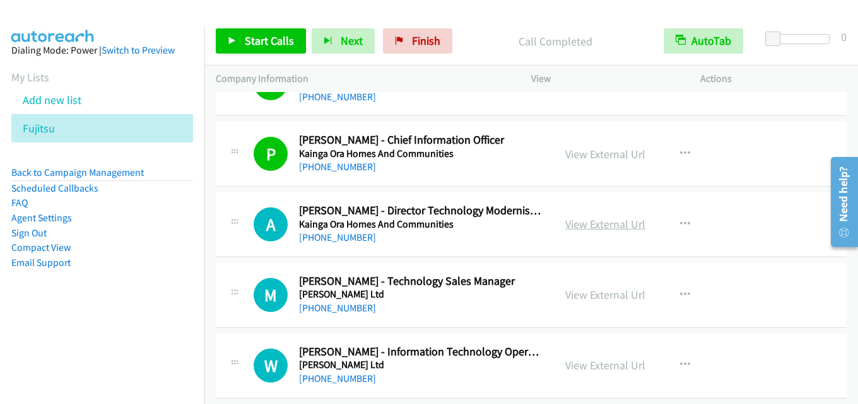
click at [579, 223] on link "View External Url" at bounding box center [605, 224] width 80 height 15
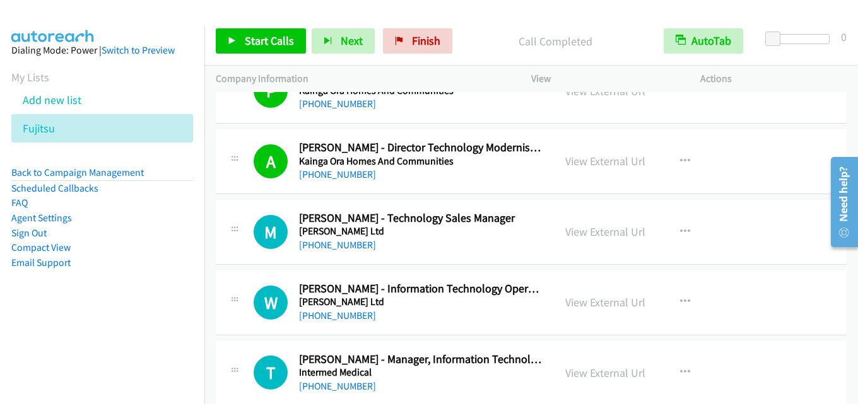
scroll to position [11106, 0]
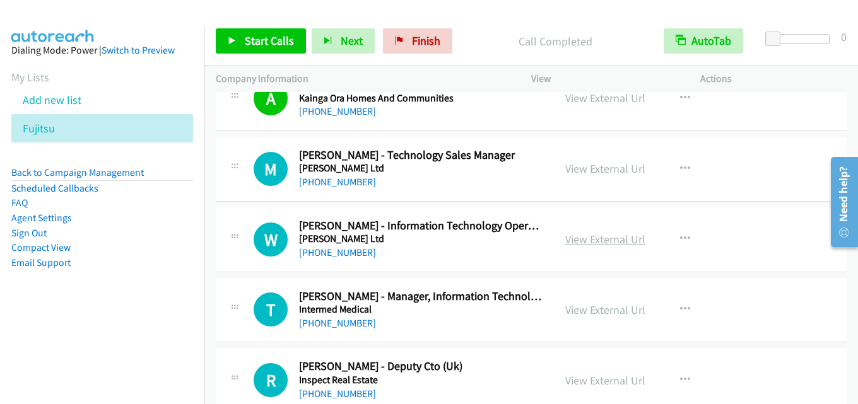
click at [589, 238] on link "View External Url" at bounding box center [605, 239] width 80 height 15
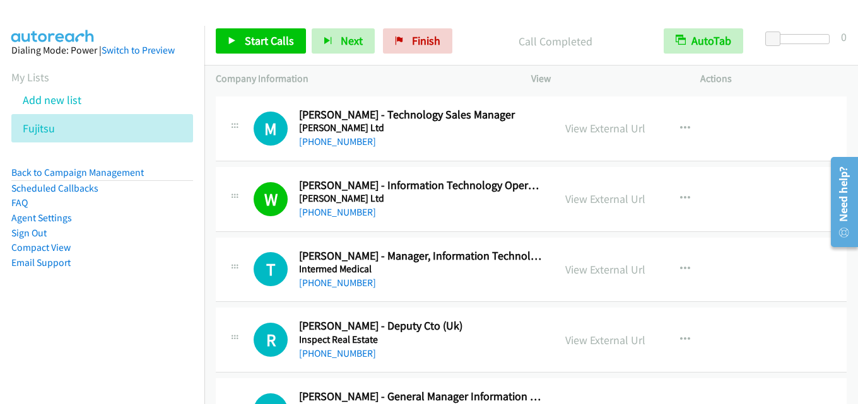
scroll to position [11169, 0]
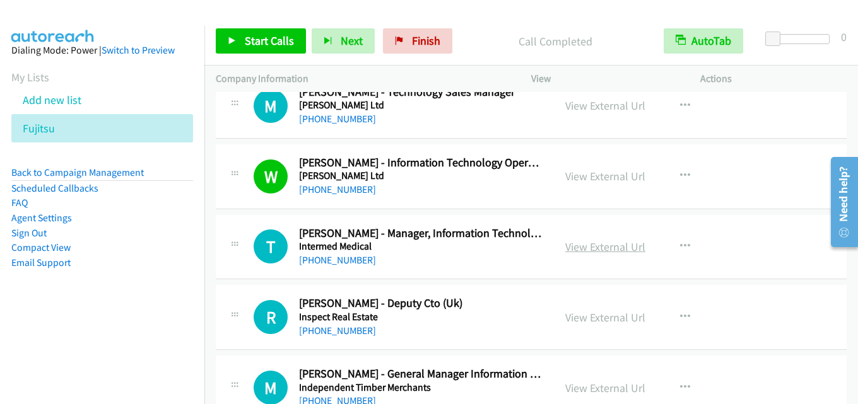
click at [619, 242] on link "View External Url" at bounding box center [605, 247] width 80 height 15
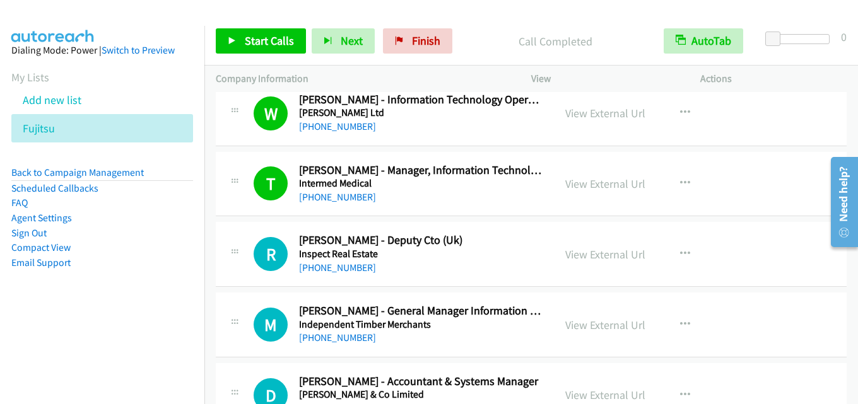
scroll to position [11295, 0]
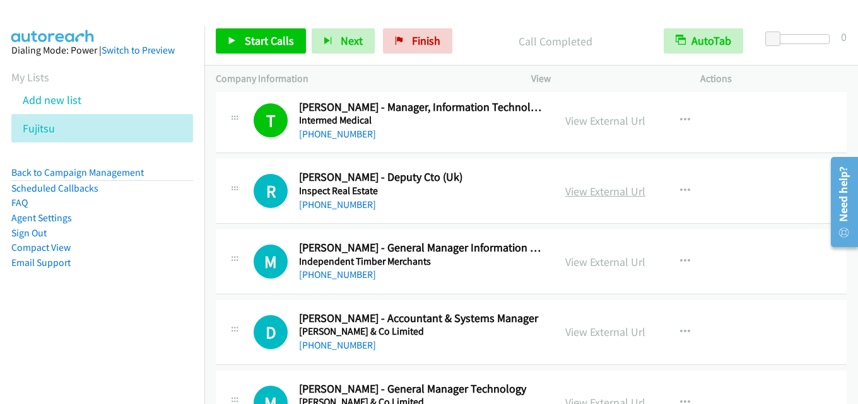
click at [603, 189] on link "View External Url" at bounding box center [605, 191] width 80 height 15
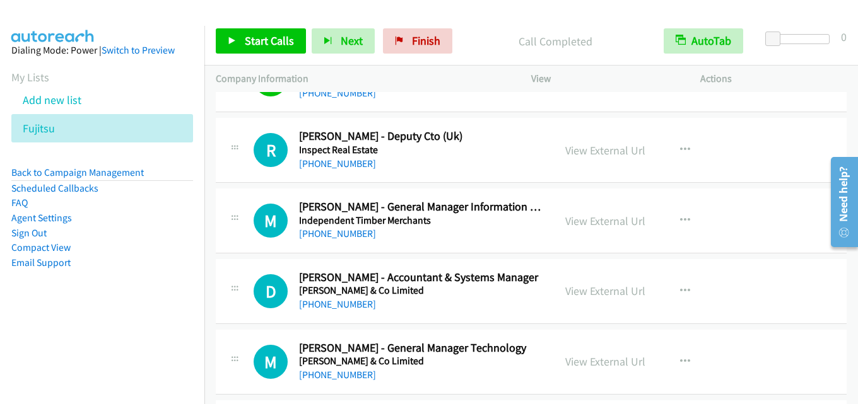
scroll to position [11358, 0]
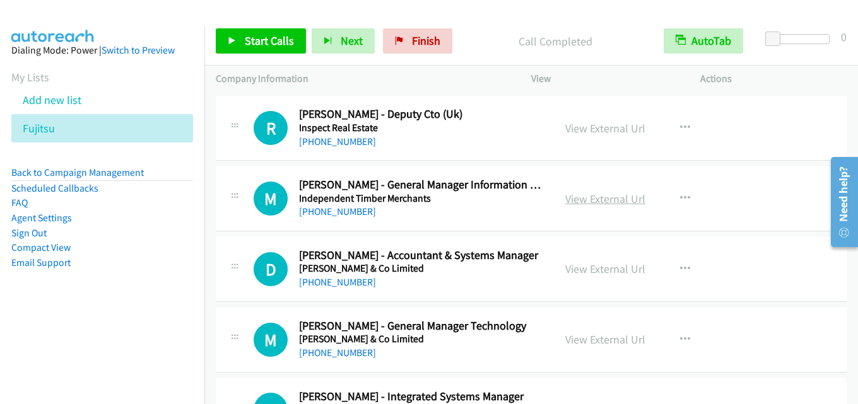
click at [594, 196] on link "View External Url" at bounding box center [605, 199] width 80 height 15
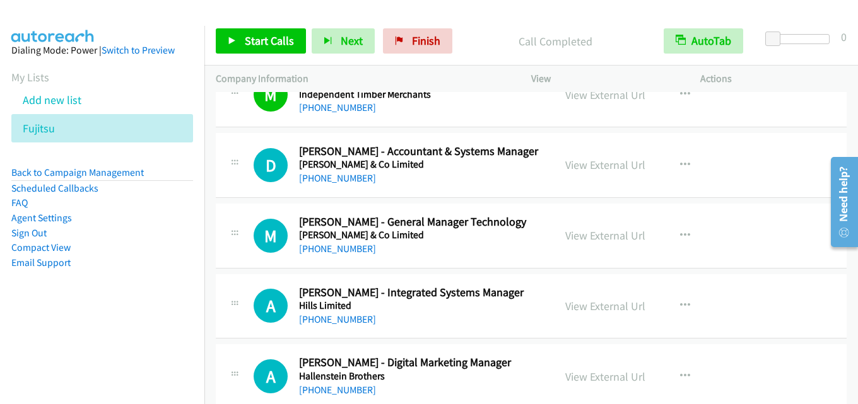
scroll to position [11484, 0]
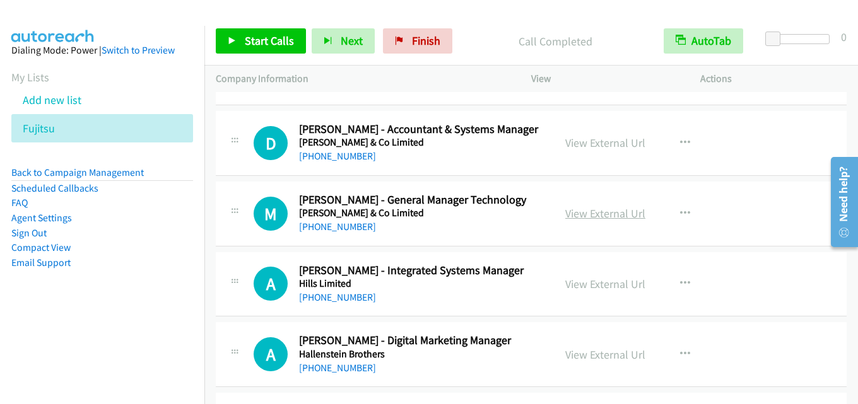
click at [584, 220] on link "View External Url" at bounding box center [605, 213] width 80 height 15
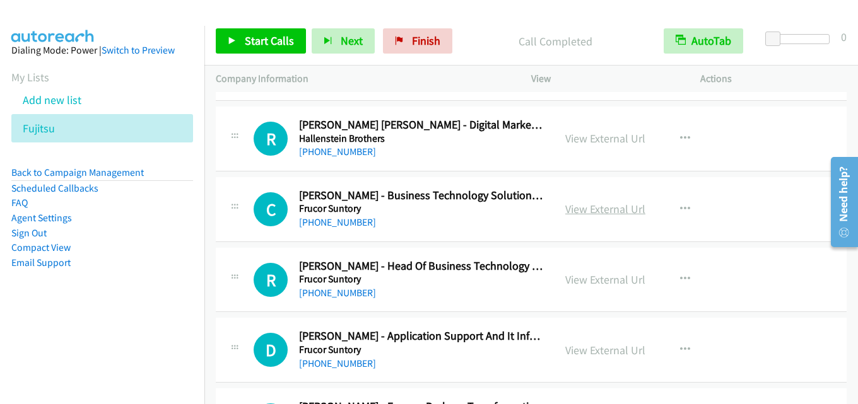
scroll to position [11863, 0]
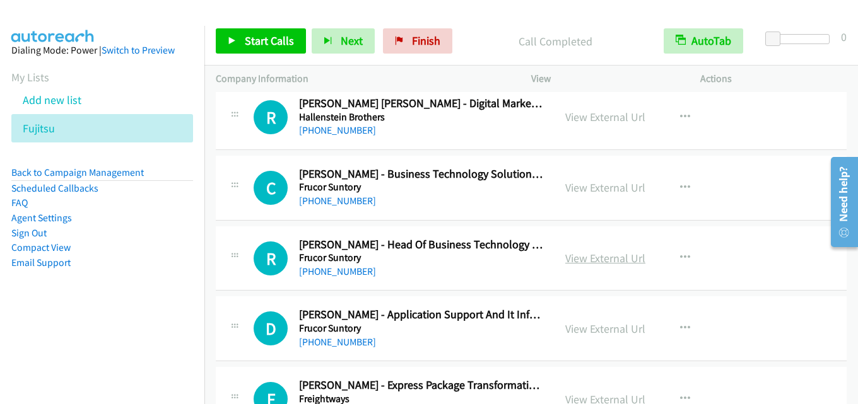
click at [589, 257] on link "View External Url" at bounding box center [605, 258] width 80 height 15
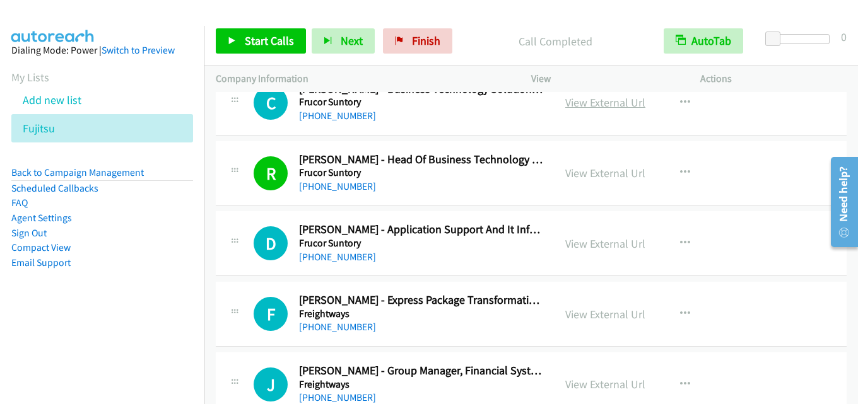
scroll to position [11989, 0]
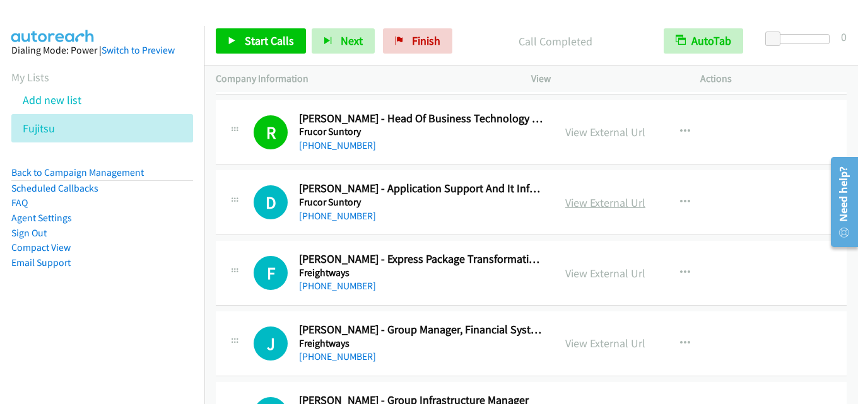
click at [616, 202] on link "View External Url" at bounding box center [605, 203] width 80 height 15
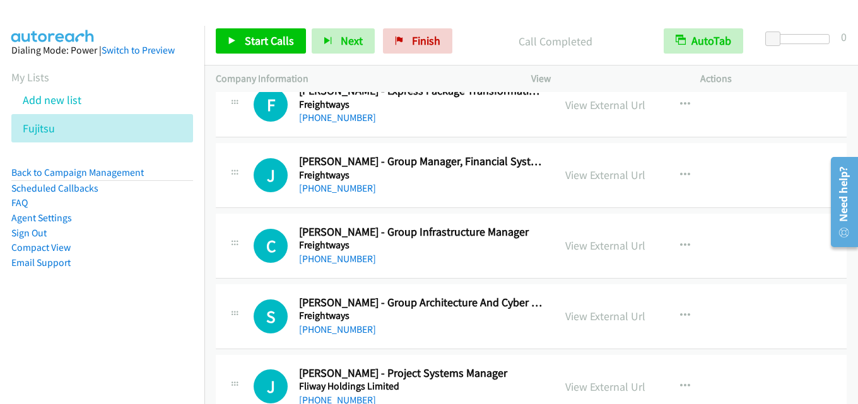
scroll to position [12178, 0]
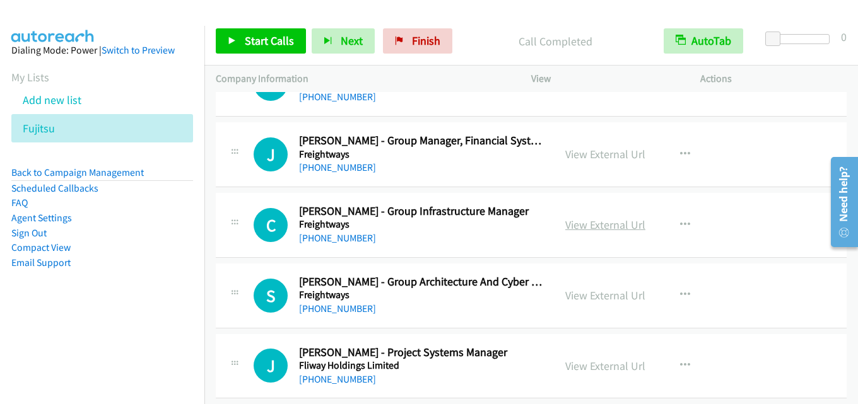
click at [613, 227] on link "View External Url" at bounding box center [605, 225] width 80 height 15
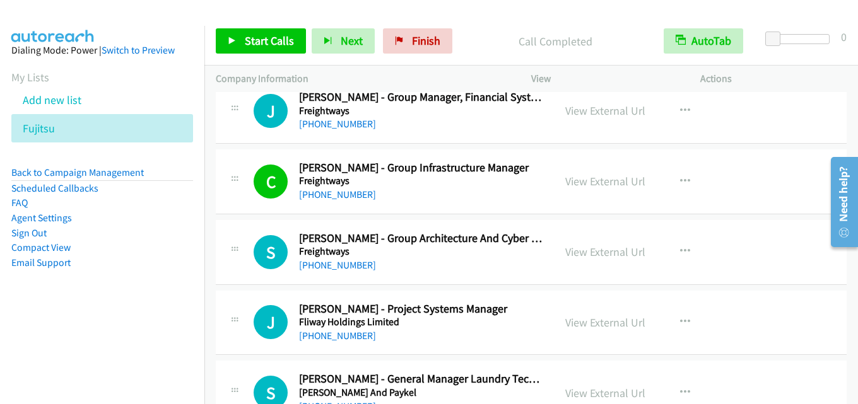
scroll to position [12241, 0]
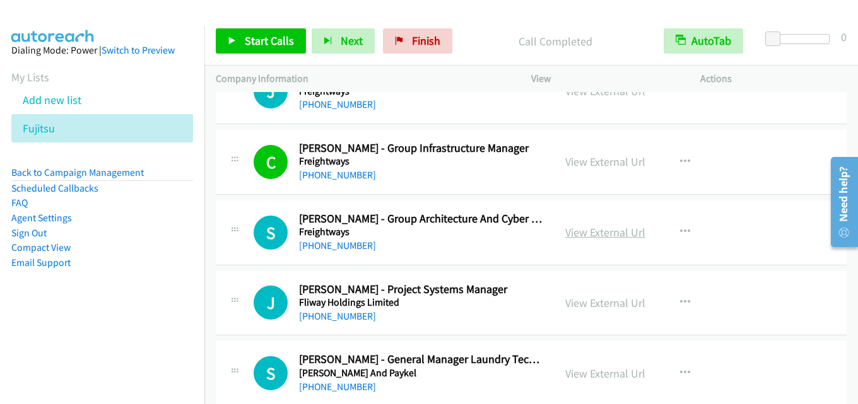
click at [585, 233] on link "View External Url" at bounding box center [605, 232] width 80 height 15
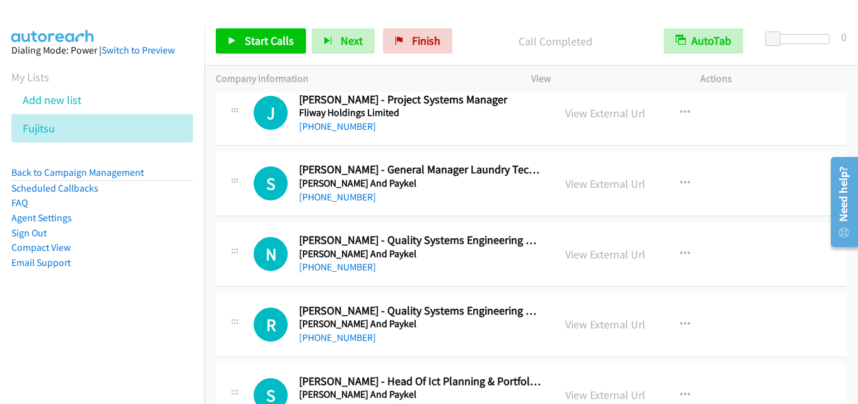
scroll to position [12431, 0]
click at [604, 186] on link "View External Url" at bounding box center [605, 184] width 80 height 15
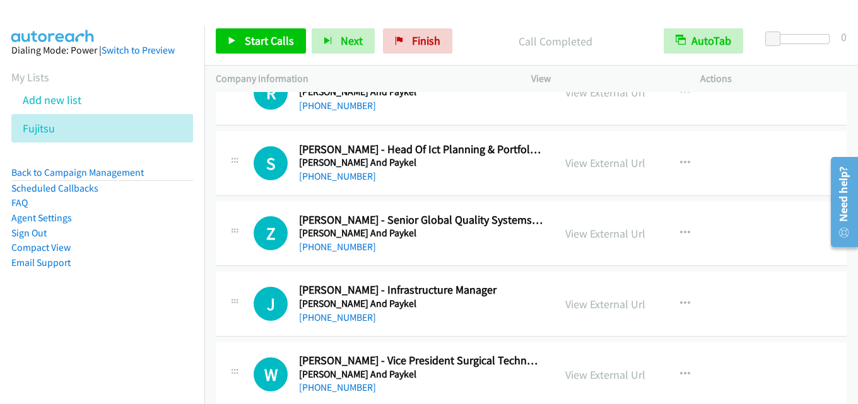
scroll to position [12683, 0]
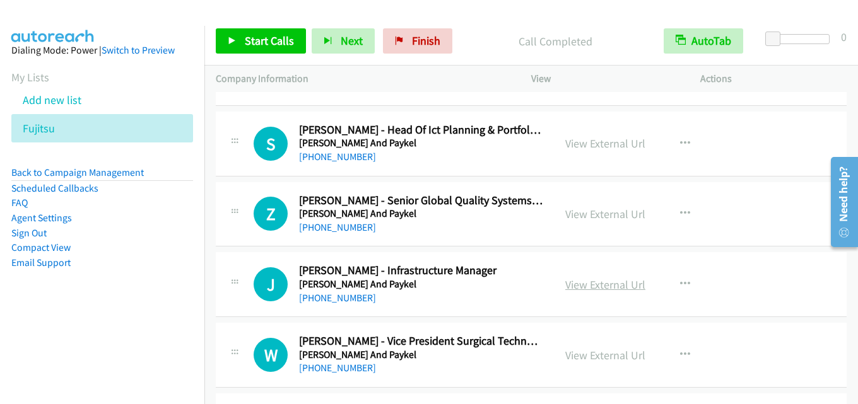
click at [598, 280] on link "View External Url" at bounding box center [605, 285] width 80 height 15
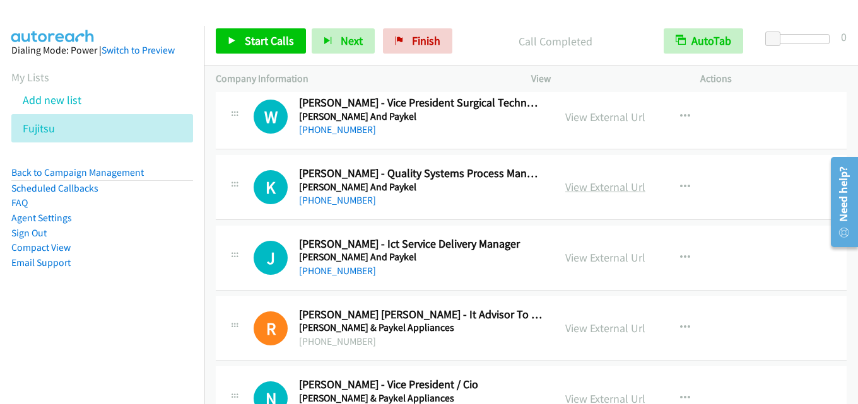
scroll to position [12935, 0]
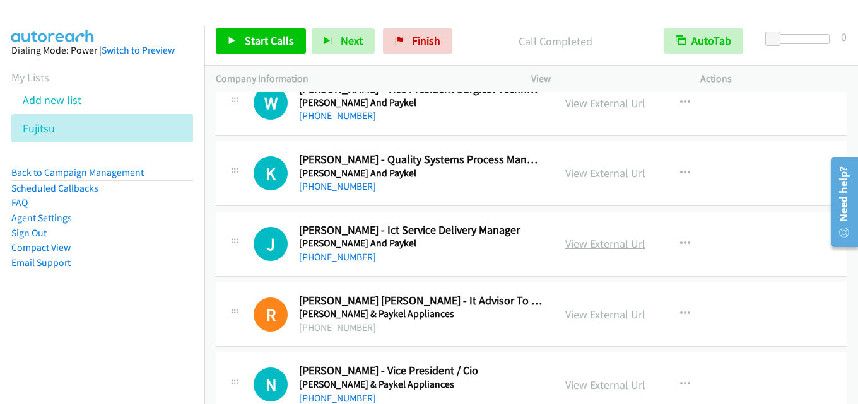
click at [594, 243] on link "View External Url" at bounding box center [605, 244] width 80 height 15
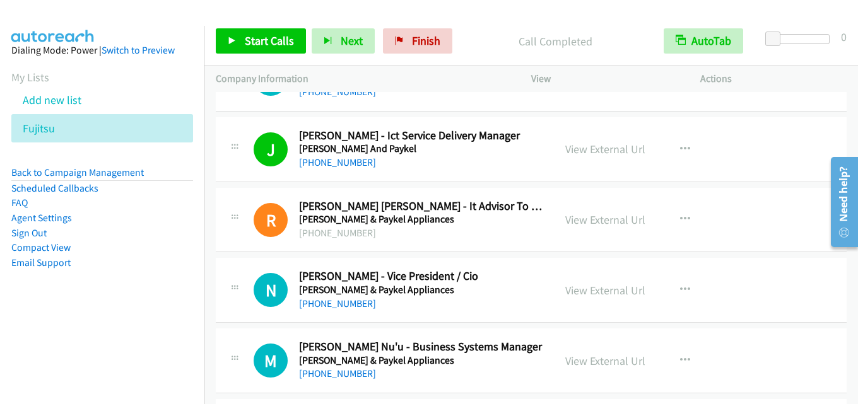
scroll to position [13062, 0]
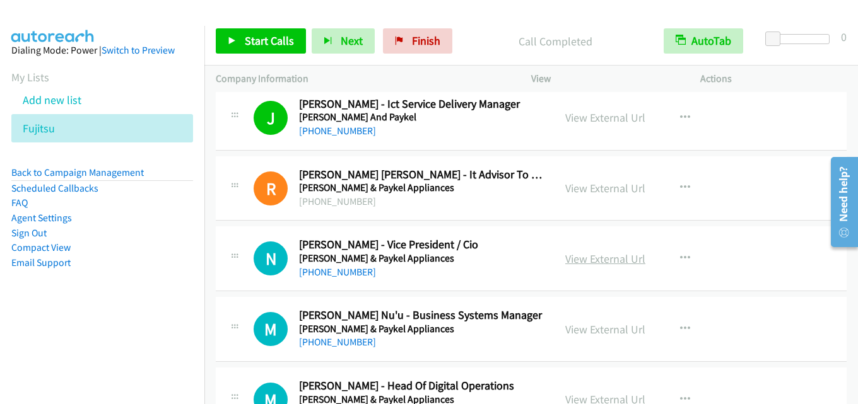
click at [587, 256] on link "View External Url" at bounding box center [605, 259] width 80 height 15
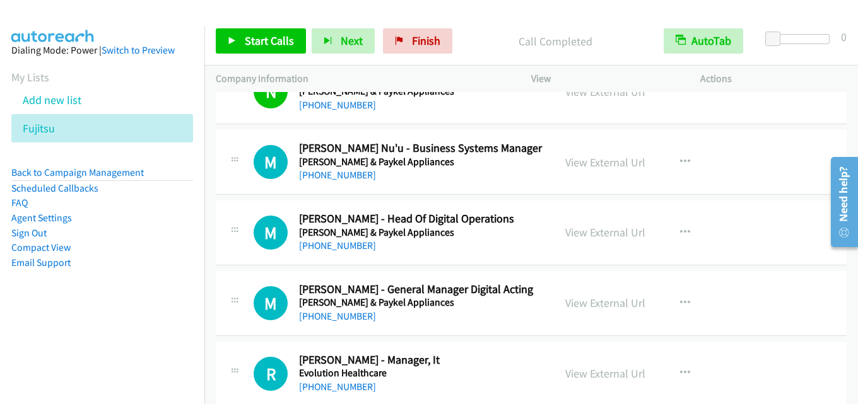
scroll to position [13251, 0]
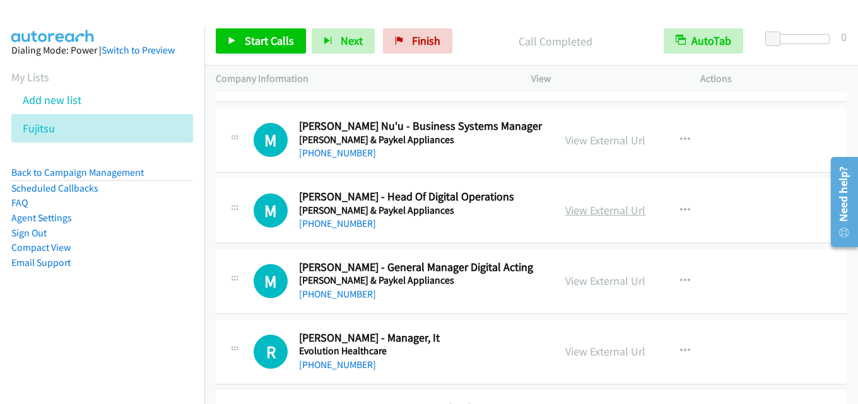
click at [593, 209] on link "View External Url" at bounding box center [605, 210] width 80 height 15
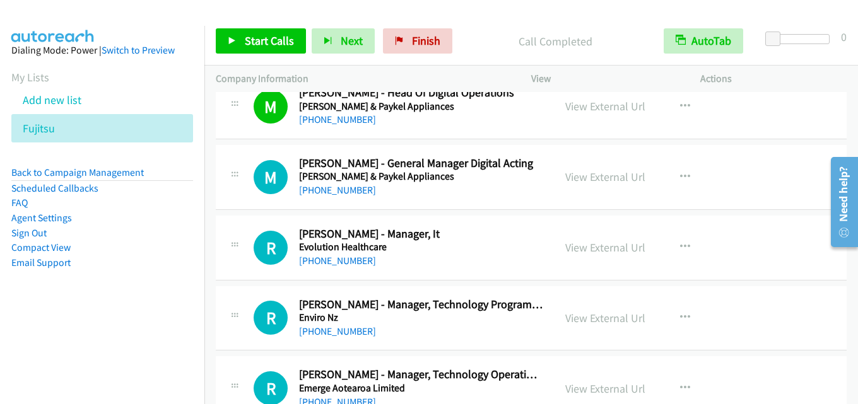
scroll to position [13377, 0]
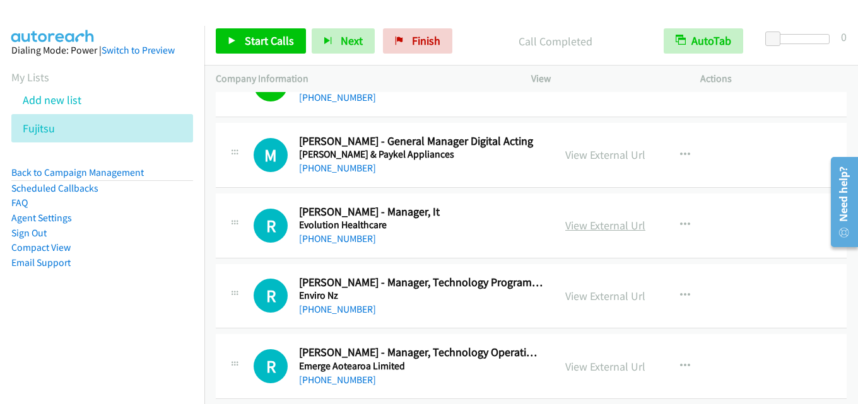
click at [599, 229] on link "View External Url" at bounding box center [605, 225] width 80 height 15
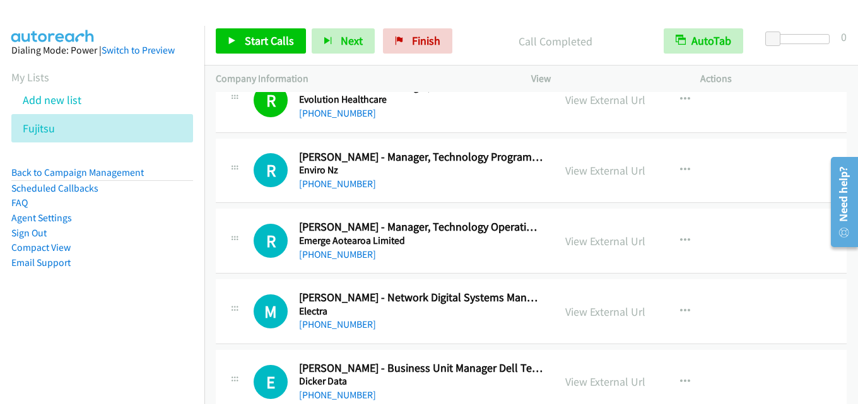
scroll to position [13503, 0]
click at [588, 233] on link "View External Url" at bounding box center [605, 240] width 80 height 15
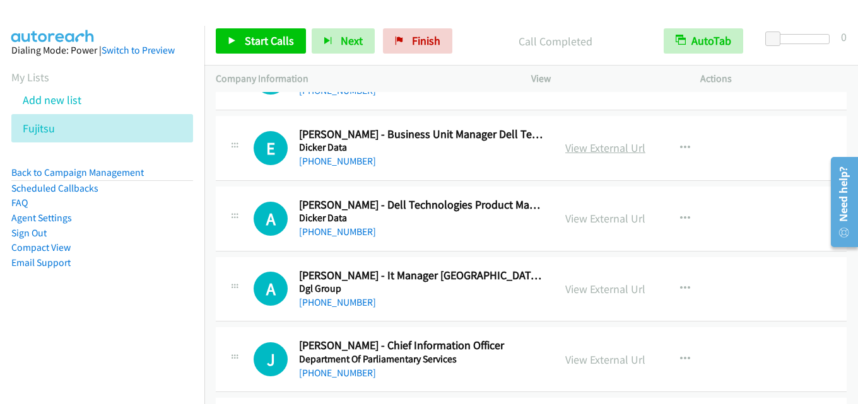
scroll to position [13756, 0]
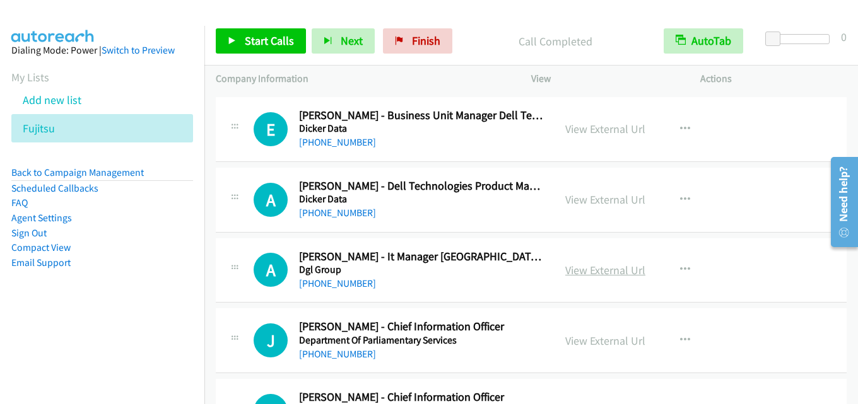
click at [600, 272] on link "View External Url" at bounding box center [605, 270] width 80 height 15
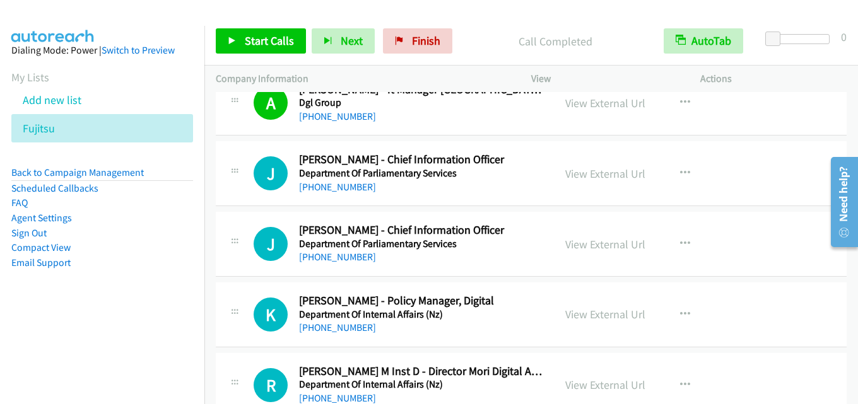
scroll to position [13945, 0]
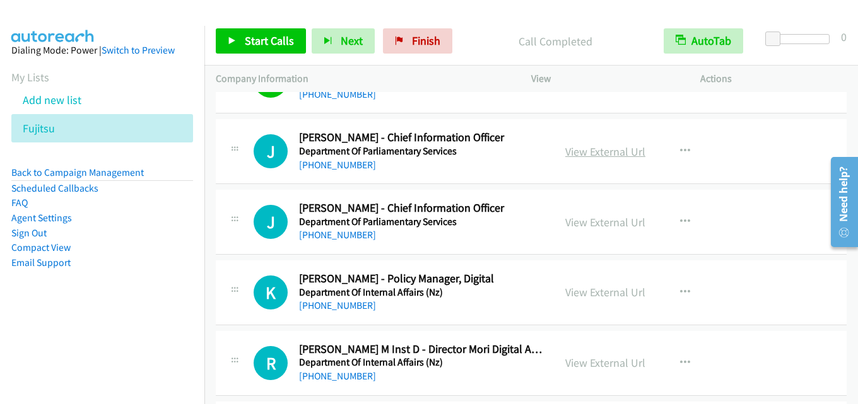
click at [599, 155] on link "View External Url" at bounding box center [605, 151] width 80 height 15
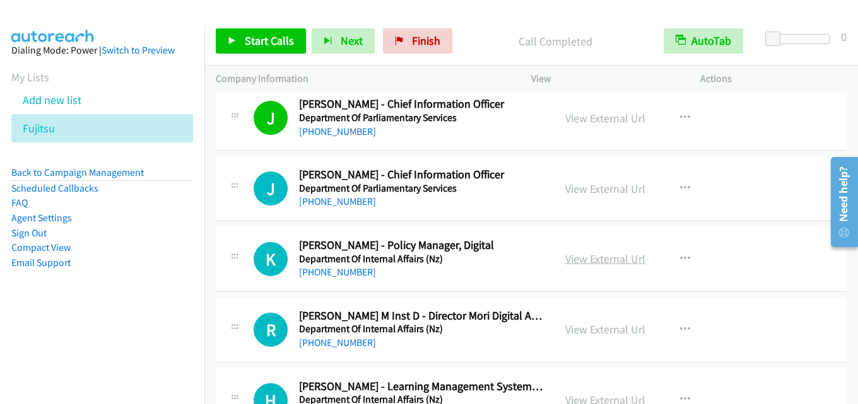
scroll to position [14008, 0]
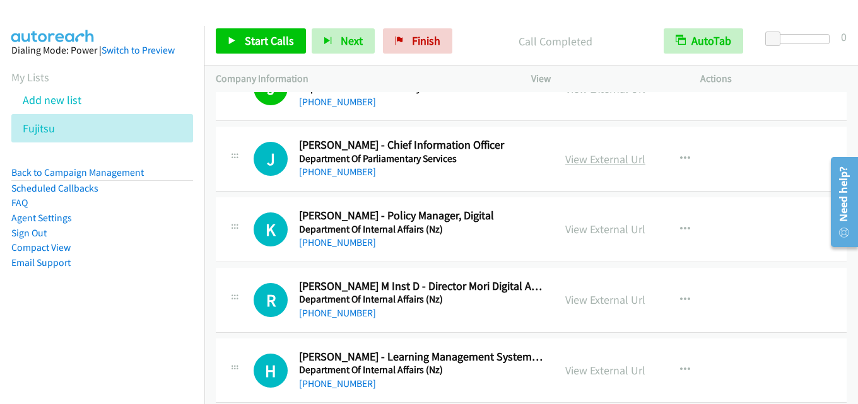
click at [603, 163] on link "View External Url" at bounding box center [605, 159] width 80 height 15
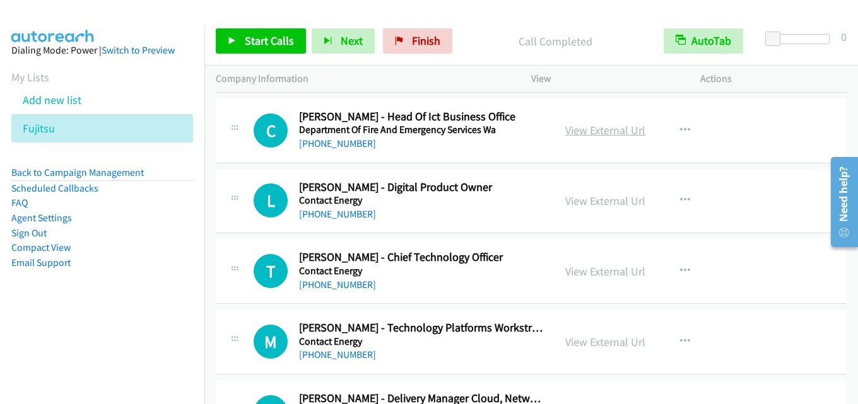
scroll to position [14955, 0]
click at [582, 274] on link "View External Url" at bounding box center [605, 271] width 80 height 15
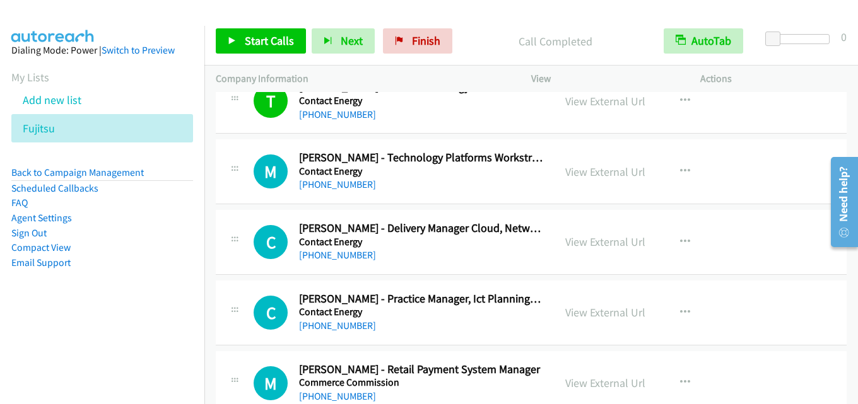
scroll to position [15144, 0]
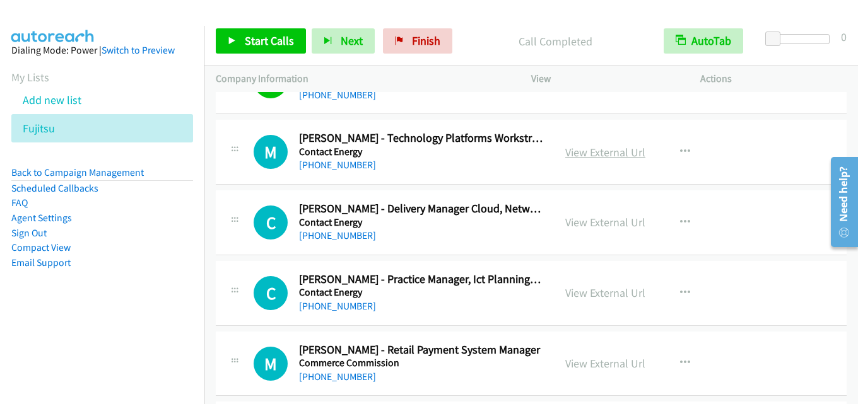
click at [569, 150] on link "View External Url" at bounding box center [605, 152] width 80 height 15
click at [622, 226] on link "View External Url" at bounding box center [605, 222] width 80 height 15
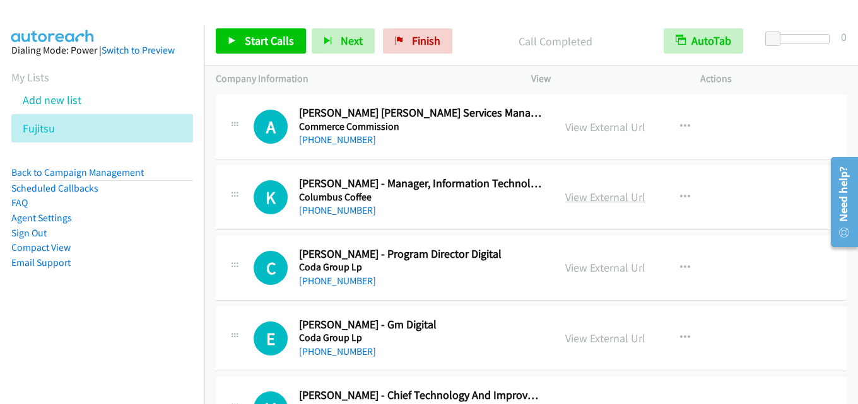
scroll to position [15522, 0]
click at [604, 194] on link "View External Url" at bounding box center [605, 196] width 80 height 15
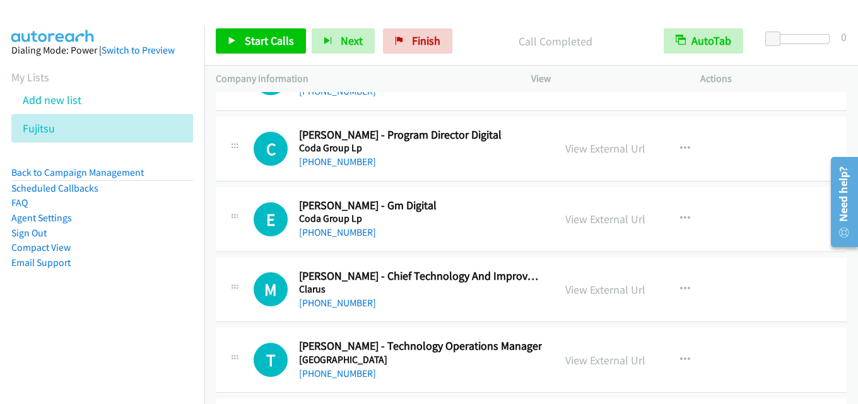
scroll to position [15649, 0]
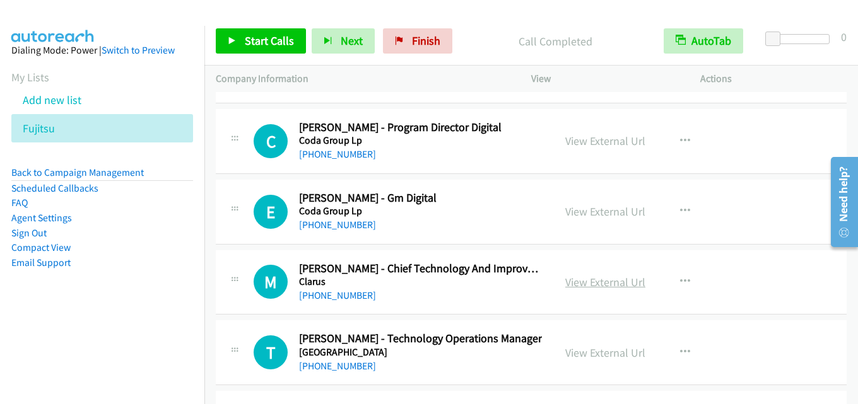
click at [570, 283] on link "View External Url" at bounding box center [605, 282] width 80 height 15
click at [603, 281] on link "View External Url" at bounding box center [605, 282] width 80 height 15
